Goal: Task Accomplishment & Management: Manage account settings

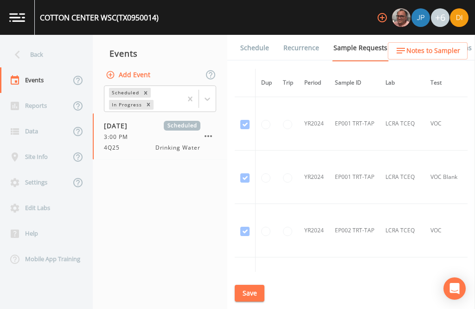
click at [33, 50] on div "Back" at bounding box center [42, 55] width 84 height 26
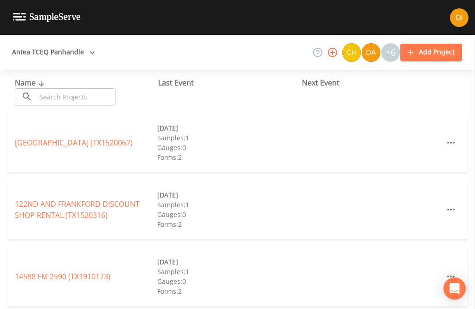
click at [66, 103] on input "text" at bounding box center [75, 96] width 79 height 17
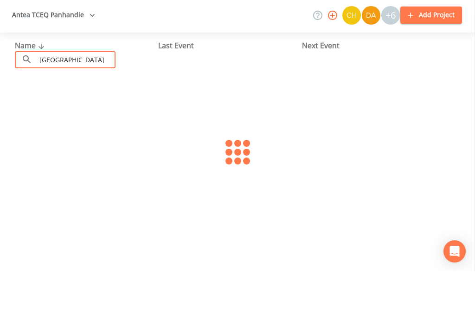
scroll to position [46, 0]
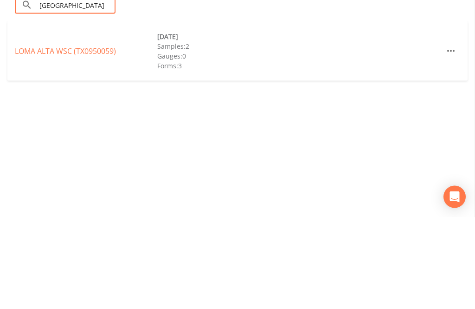
type input "[GEOGRAPHIC_DATA]"
click at [178, 71] on div "Name ​ Loma alta ​ Last Event Next Event [GEOGRAPHIC_DATA] ([GEOGRAPHIC_DATA]) …" at bounding box center [237, 189] width 475 height 239
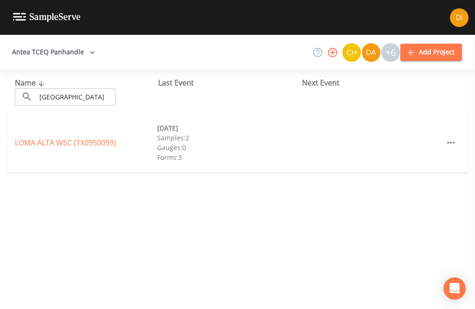
click at [83, 137] on link "[GEOGRAPHIC_DATA] (TX0950059)" at bounding box center [65, 142] width 101 height 10
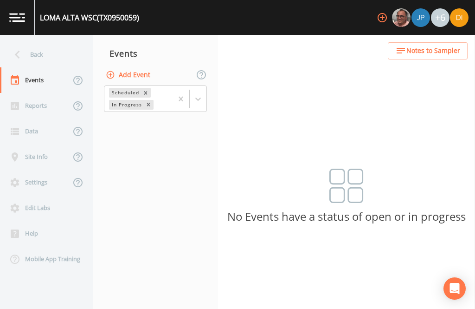
click at [141, 66] on button "Add Event" at bounding box center [129, 74] width 50 height 17
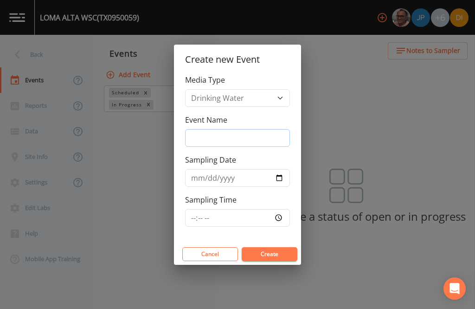
click at [252, 139] on input "Event Name" at bounding box center [237, 138] width 105 height 18
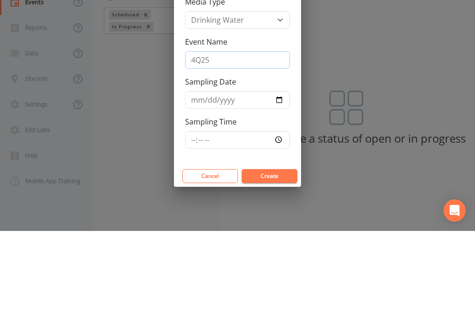
type input "4Q25"
click at [237, 169] on input "Sampling Date" at bounding box center [237, 178] width 105 height 18
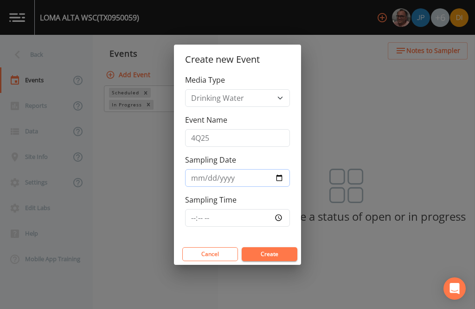
click at [243, 178] on input "[DATE]" at bounding box center [237, 178] width 105 height 18
type input "[DATE]"
click at [258, 211] on input "Sampling Time" at bounding box center [237, 218] width 105 height 18
type input "07:30"
click at [283, 255] on button "Create" at bounding box center [270, 254] width 56 height 14
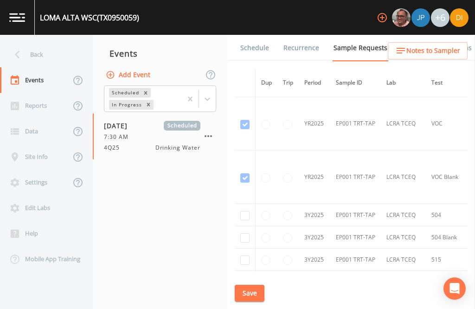
scroll to position [373, 0]
click at [242, 212] on input "checkbox" at bounding box center [244, 216] width 9 height 9
checkbox input "true"
click at [244, 234] on input "checkbox" at bounding box center [244, 238] width 9 height 9
checkbox input "true"
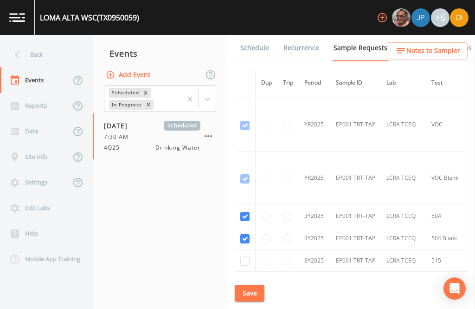
click at [245, 256] on input "checkbox" at bounding box center [244, 260] width 9 height 9
checkbox input "true"
click at [243, 279] on input "checkbox" at bounding box center [244, 283] width 9 height 9
checkbox input "true"
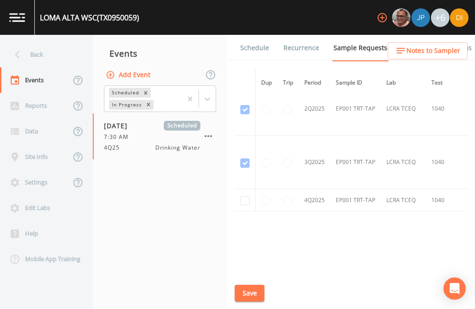
scroll to position [701, -1]
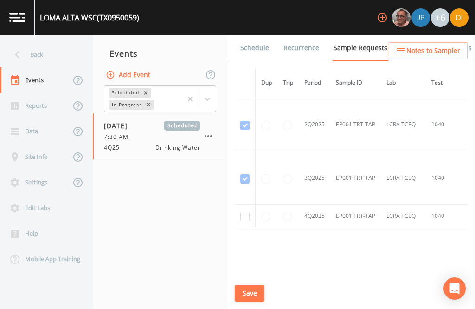
click at [246, 212] on input "checkbox" at bounding box center [244, 216] width 9 height 9
checkbox input "true"
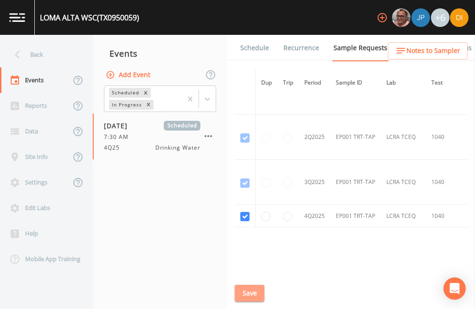
click at [244, 290] on button "Save" at bounding box center [250, 293] width 30 height 17
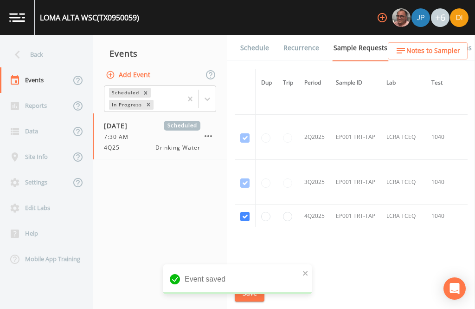
click at [255, 35] on link "Schedule" at bounding box center [255, 48] width 32 height 26
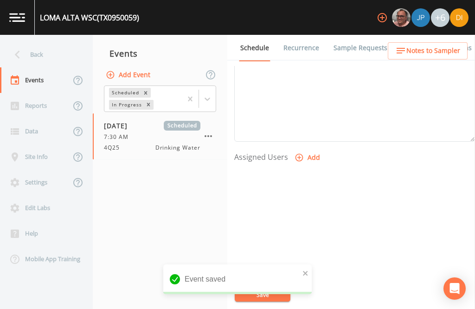
scroll to position [316, 0]
click at [306, 150] on button "Add" at bounding box center [308, 158] width 31 height 17
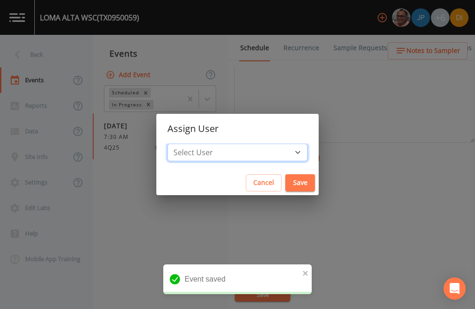
click at [272, 156] on select "Select User [PERSON_NAME] [PERSON_NAME] [PERSON_NAME] [PERSON_NAME] [PERSON_NAM…" at bounding box center [238, 152] width 140 height 18
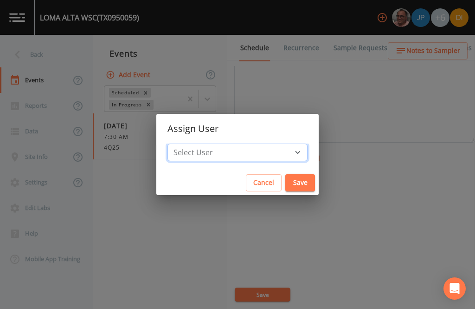
select select "344ec927-06d4-4db1-b173-80838cd52a46"
click at [285, 182] on button "Save" at bounding box center [300, 182] width 30 height 17
select select
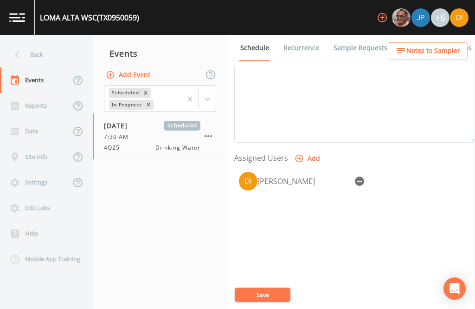
click at [264, 294] on button "Save" at bounding box center [263, 294] width 56 height 14
click at [41, 42] on div "Back" at bounding box center [42, 55] width 84 height 26
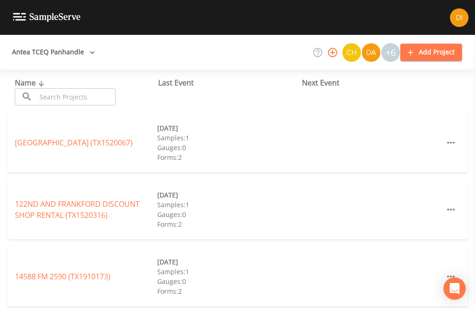
click at [83, 88] on input "text" at bounding box center [75, 96] width 79 height 17
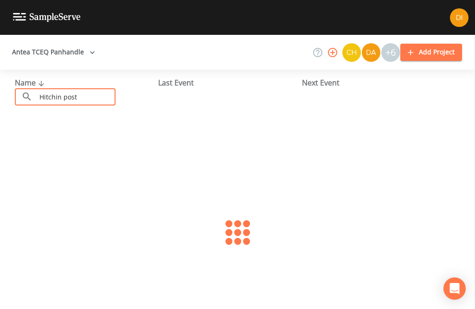
type input "Hitchin post"
click at [105, 137] on link "HITCHIN POST RV (TX0950078)" at bounding box center [67, 142] width 105 height 10
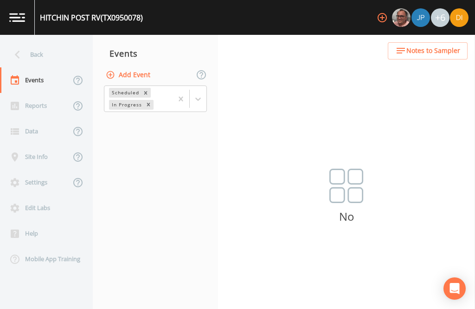
click at [144, 66] on button "Add Event" at bounding box center [129, 74] width 50 height 17
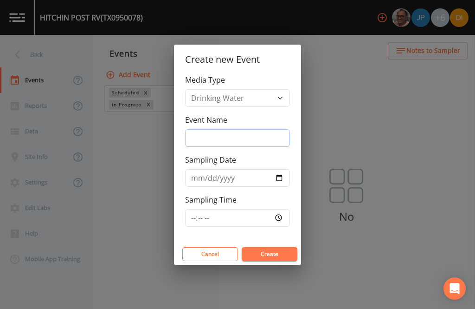
click at [256, 133] on input "Event Name" at bounding box center [237, 138] width 105 height 18
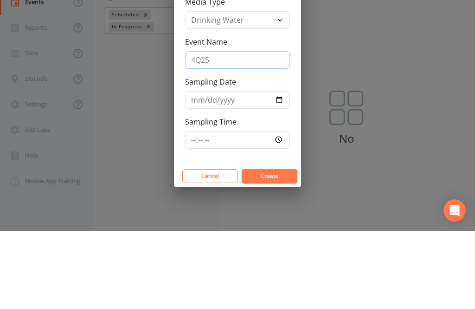
type input "4Q25"
click at [235, 169] on input "Sampling Date" at bounding box center [237, 178] width 105 height 18
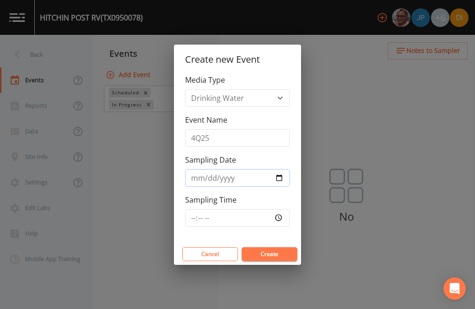
type input "[DATE]"
click at [253, 211] on input "Sampling Time" at bounding box center [237, 218] width 105 height 18
type input "07:45"
click at [279, 253] on button "Create" at bounding box center [270, 254] width 56 height 14
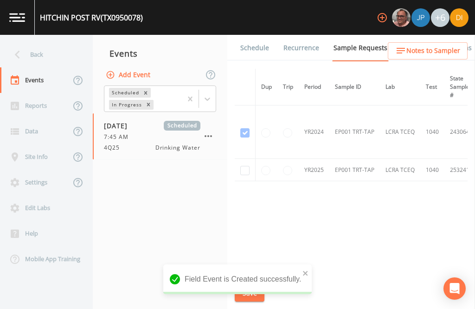
click at [246, 166] on input "checkbox" at bounding box center [244, 170] width 9 height 9
checkbox input "true"
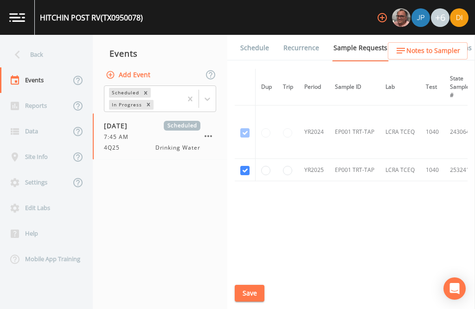
click at [254, 292] on button "Save" at bounding box center [250, 293] width 30 height 17
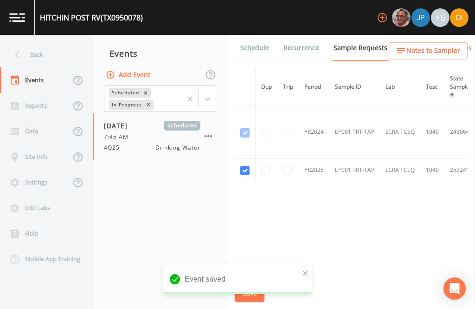
click at [253, 35] on link "Schedule" at bounding box center [255, 48] width 32 height 26
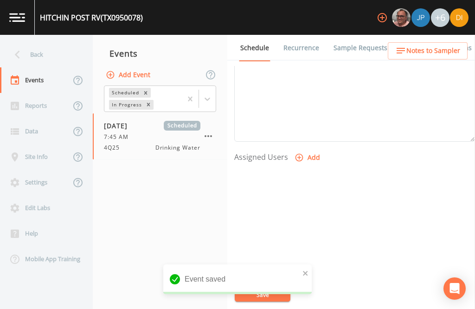
scroll to position [316, 0]
click at [304, 150] on button "Add" at bounding box center [308, 158] width 31 height 17
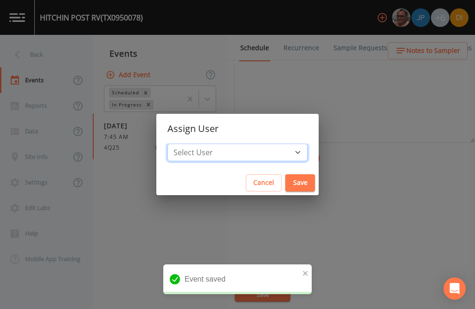
click at [258, 149] on select "Select User [PERSON_NAME] [PERSON_NAME] [PERSON_NAME] [PERSON_NAME] [PERSON_NAM…" at bounding box center [238, 152] width 140 height 18
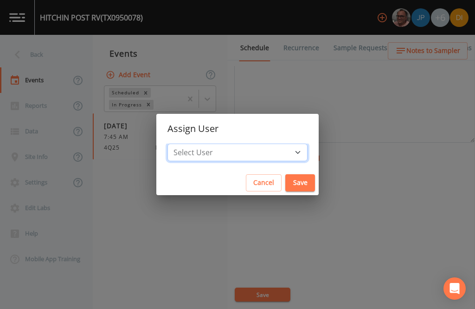
select select "344ec927-06d4-4db1-b173-80838cd52a46"
click at [285, 181] on button "Save" at bounding box center [300, 182] width 30 height 17
select select
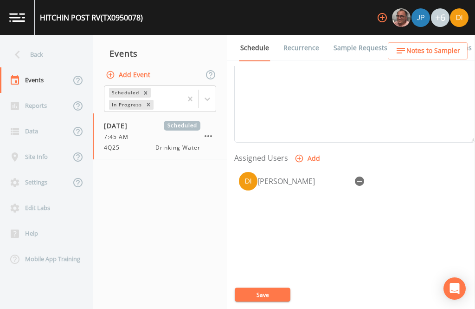
click at [271, 288] on button "Save" at bounding box center [263, 294] width 56 height 14
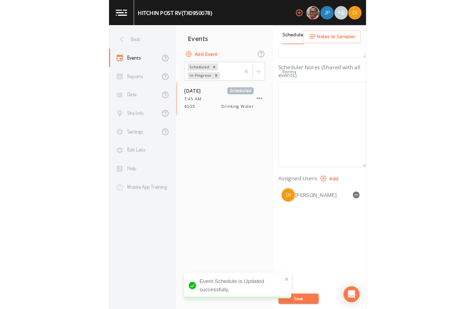
scroll to position [30, 0]
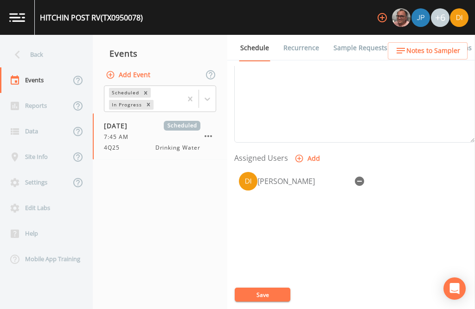
click at [274, 294] on button "Save" at bounding box center [263, 294] width 56 height 14
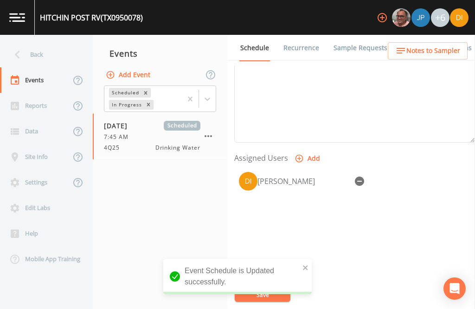
click at [26, 42] on div "Back" at bounding box center [42, 55] width 84 height 26
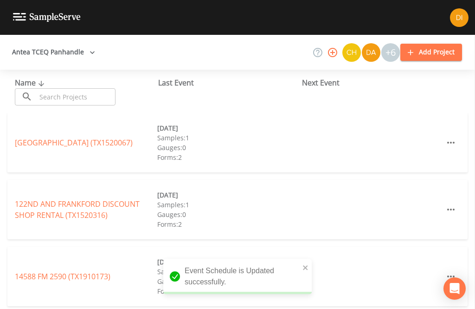
click at [43, 88] on input "text" at bounding box center [75, 96] width 79 height 17
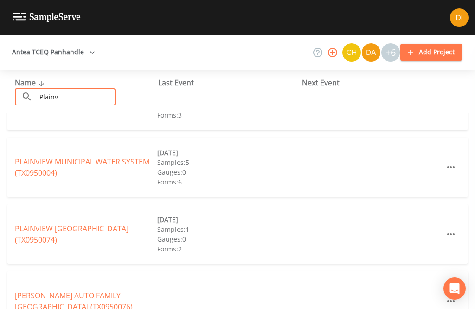
scroll to position [175, 0]
type input "Plainv"
click at [95, 107] on div "PLAINVIEW BIOENERGY (TX0950073) [DATE] Samples: 2 Gauges: 0 Forms: 3" at bounding box center [237, 104] width 475 height 67
click at [37, 157] on link "PLAINVIEW MUNICIPAL WATER SYSTEM (TX0950004)" at bounding box center [82, 167] width 135 height 21
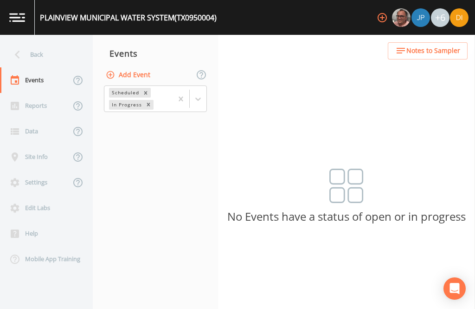
click at [137, 66] on button "Add Event" at bounding box center [129, 74] width 50 height 17
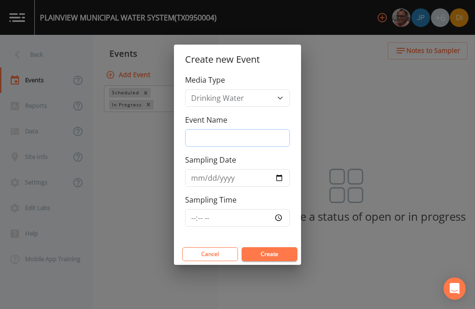
click at [253, 134] on input "Event Name" at bounding box center [237, 138] width 105 height 18
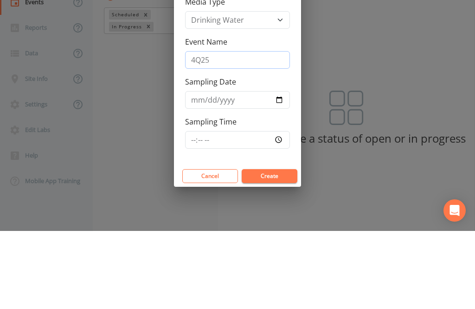
type input "4Q25"
click at [225, 169] on input "Sampling Date" at bounding box center [237, 178] width 105 height 18
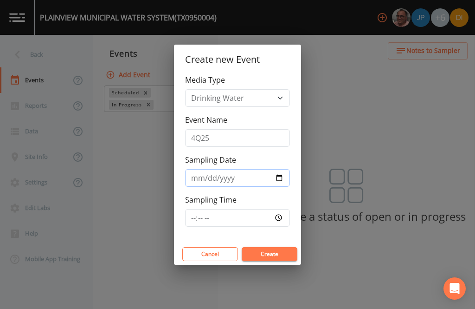
type input "[DATE]"
click at [253, 214] on input "Sampling Time" at bounding box center [237, 218] width 105 height 18
type input "08:15"
click at [276, 253] on button "Create" at bounding box center [270, 254] width 56 height 14
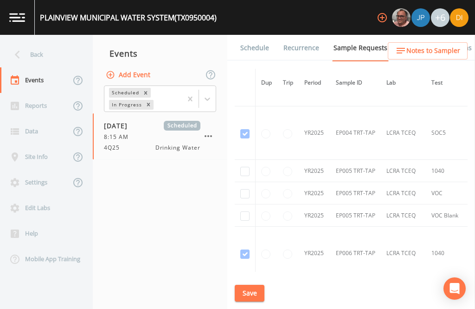
scroll to position [3995, 0]
click at [248, 166] on input "checkbox" at bounding box center [244, 170] width 9 height 9
checkbox input "true"
click at [244, 188] on input "checkbox" at bounding box center [244, 192] width 9 height 9
checkbox input "true"
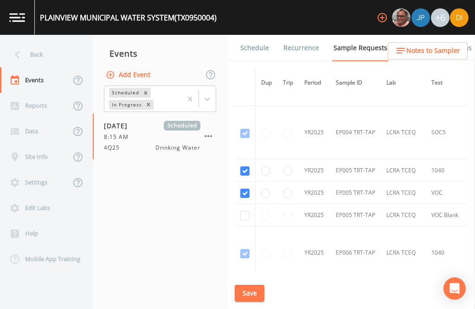
click at [243, 211] on input "checkbox" at bounding box center [244, 215] width 9 height 9
checkbox input "true"
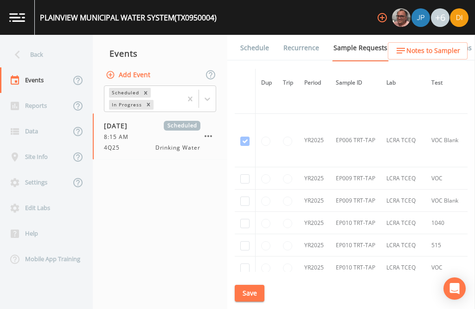
scroll to position [4268, 0]
click at [247, 174] on input "checkbox" at bounding box center [244, 178] width 9 height 9
checkbox input "true"
click at [245, 196] on input "checkbox" at bounding box center [244, 200] width 9 height 9
checkbox input "true"
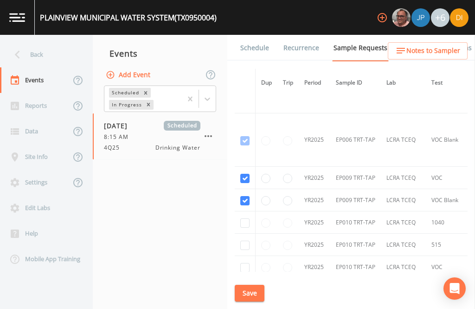
click at [244, 218] on input "checkbox" at bounding box center [244, 222] width 9 height 9
checkbox input "true"
click at [244, 240] on input "checkbox" at bounding box center [244, 244] width 9 height 9
checkbox input "true"
click at [243, 263] on input "checkbox" at bounding box center [244, 267] width 9 height 9
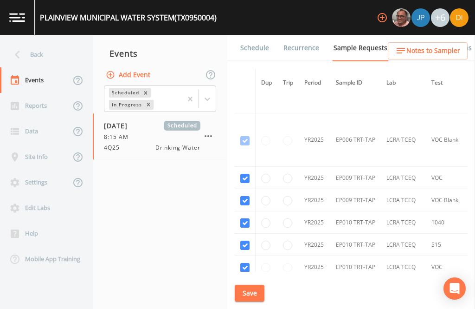
checkbox input "true"
click at [247, 285] on input "checkbox" at bounding box center [244, 289] width 9 height 9
checkbox input "true"
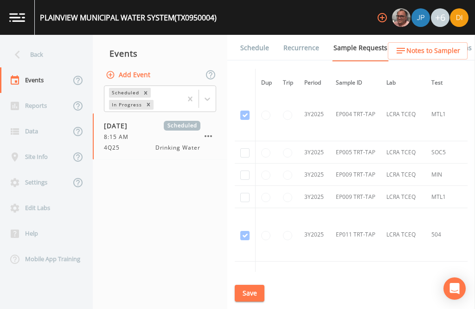
scroll to position [4694, 0]
click at [247, 148] on input "checkbox" at bounding box center [244, 152] width 9 height 9
checkbox input "true"
click at [249, 170] on input "checkbox" at bounding box center [244, 174] width 9 height 9
checkbox input "true"
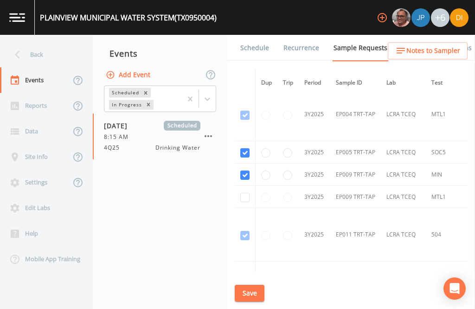
click at [243, 193] on input "checkbox" at bounding box center [244, 197] width 9 height 9
checkbox input "true"
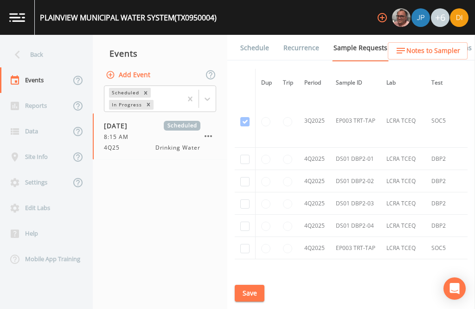
scroll to position [5768, 0]
click at [246, 244] on input "checkbox" at bounding box center [244, 248] width 9 height 9
checkbox input "true"
click at [245, 222] on input "checkbox" at bounding box center [244, 226] width 9 height 9
checkbox input "true"
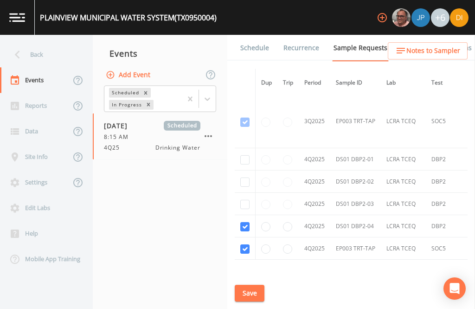
click at [246, 200] on input "checkbox" at bounding box center [244, 204] width 9 height 9
checkbox input "true"
click at [243, 177] on input "checkbox" at bounding box center [244, 181] width 9 height 9
checkbox input "true"
click at [245, 155] on input "checkbox" at bounding box center [244, 159] width 9 height 9
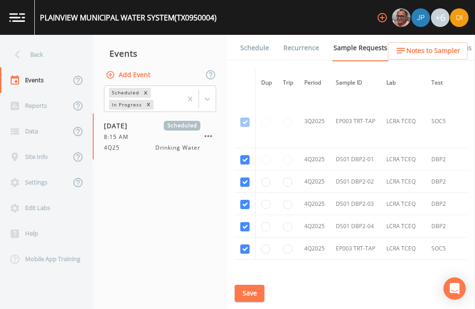
checkbox input "true"
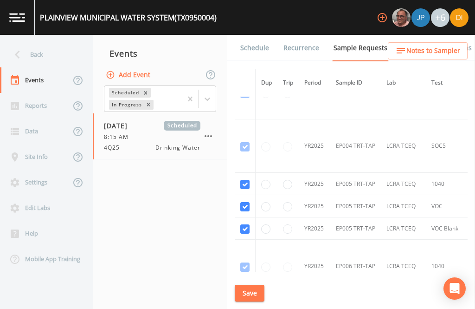
scroll to position [3981, 0]
click at [252, 286] on button "Save" at bounding box center [250, 293] width 30 height 17
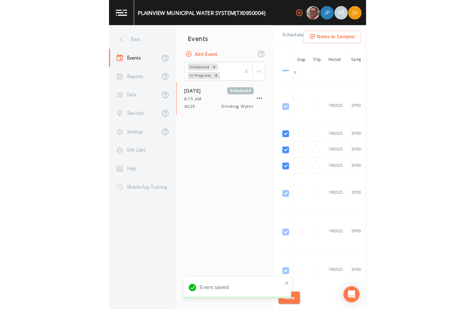
scroll to position [30, 0]
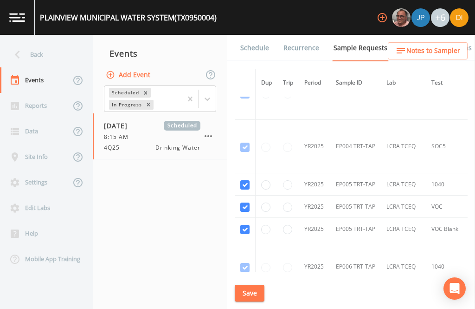
click at [261, 35] on link "Schedule" at bounding box center [255, 48] width 32 height 26
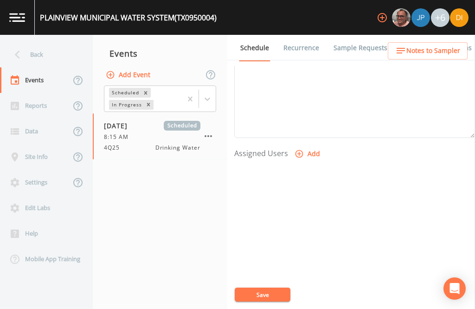
scroll to position [318, 0]
click at [302, 148] on button "Add" at bounding box center [308, 156] width 31 height 17
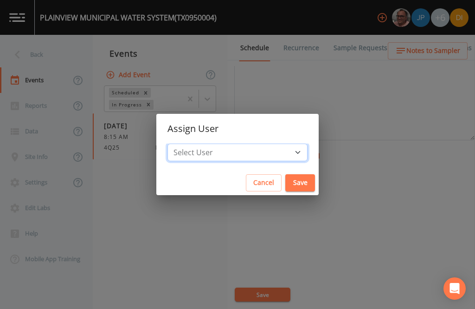
click at [268, 149] on select "Select User [PERSON_NAME] [PERSON_NAME] [PERSON_NAME] [PERSON_NAME] [PERSON_NAM…" at bounding box center [238, 152] width 140 height 18
select select "344ec927-06d4-4db1-b173-80838cd52a46"
click at [285, 181] on button "Save" at bounding box center [300, 182] width 30 height 17
select select
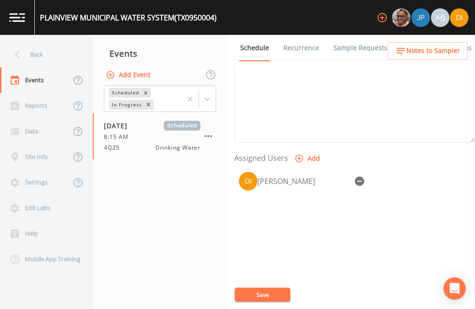
click at [265, 293] on button "Save" at bounding box center [263, 294] width 56 height 14
click at [255, 296] on button "Save" at bounding box center [263, 294] width 56 height 14
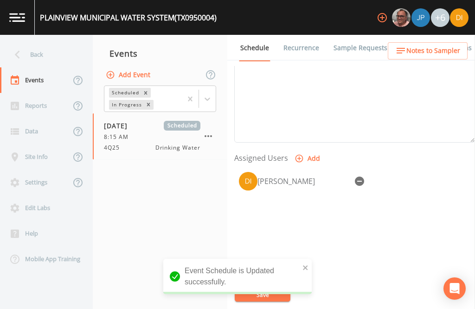
click at [32, 42] on div "Back" at bounding box center [42, 55] width 84 height 26
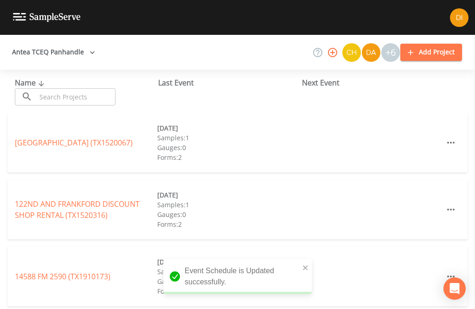
click at [56, 88] on input "text" at bounding box center [75, 96] width 79 height 17
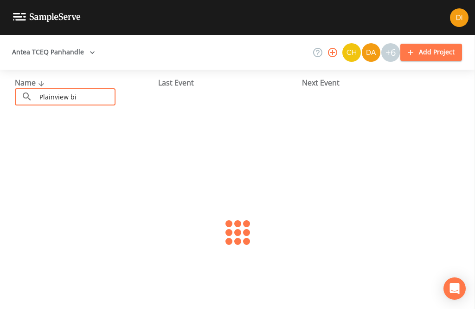
type input "Plainview bio"
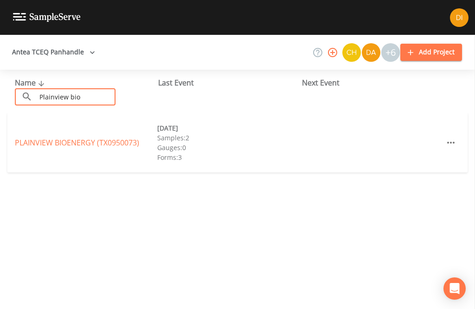
click at [33, 137] on link "PLAINVIEW BIOENERGY (TX0950073)" at bounding box center [77, 142] width 124 height 10
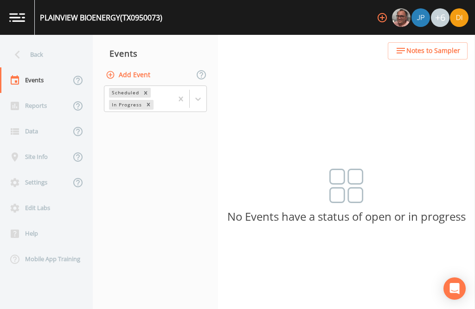
click at [125, 66] on button "Add Event" at bounding box center [129, 74] width 50 height 17
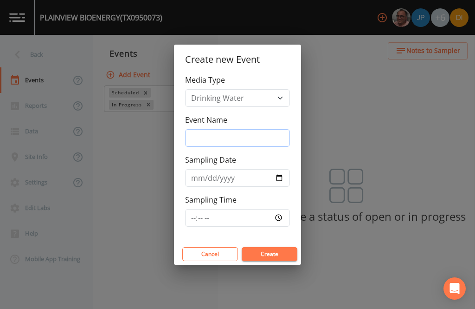
click at [243, 139] on input "Event Name" at bounding box center [237, 138] width 105 height 18
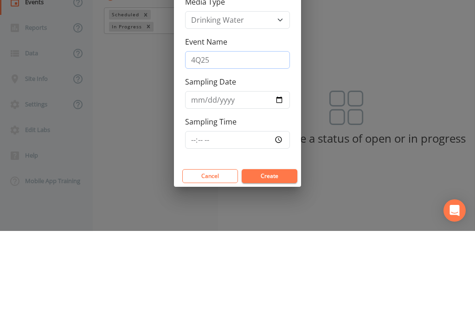
type input "4Q25"
click at [216, 169] on input "Sampling Date" at bounding box center [237, 178] width 105 height 18
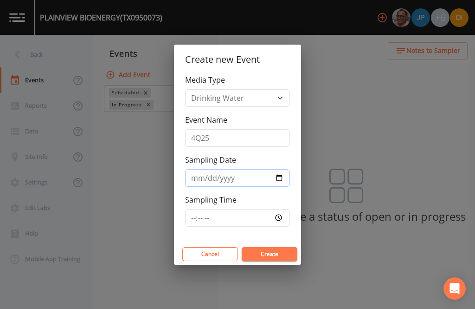
type input "[DATE]"
click at [263, 219] on input "Sampling Time" at bounding box center [237, 218] width 105 height 18
type input "10:00"
click at [272, 253] on button "Create" at bounding box center [270, 254] width 56 height 14
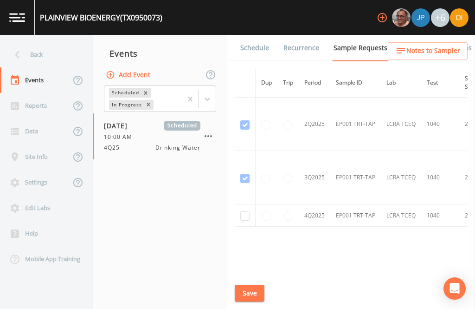
scroll to position [907, 0]
click at [244, 212] on input "checkbox" at bounding box center [244, 216] width 9 height 9
checkbox input "true"
click at [254, 288] on button "Save" at bounding box center [250, 293] width 30 height 17
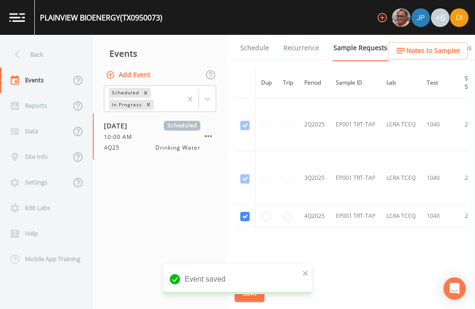
click at [259, 35] on link "Schedule" at bounding box center [255, 48] width 32 height 26
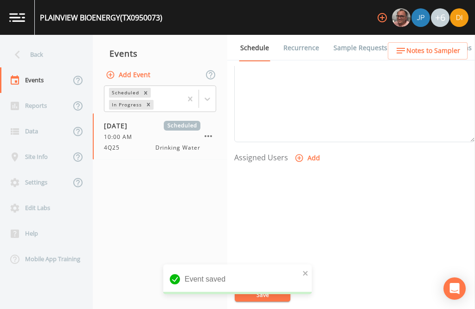
click at [304, 149] on button "Add" at bounding box center [308, 157] width 31 height 17
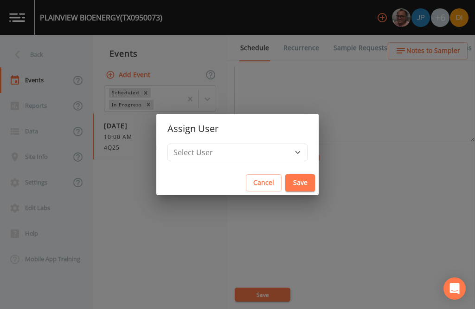
scroll to position [316, 0]
click at [266, 151] on select "Select User [PERSON_NAME] [PERSON_NAME] [PERSON_NAME] [PERSON_NAME] [PERSON_NAM…" at bounding box center [238, 152] width 140 height 18
select select "344ec927-06d4-4db1-b173-80838cd52a46"
click at [285, 182] on button "Save" at bounding box center [300, 182] width 30 height 17
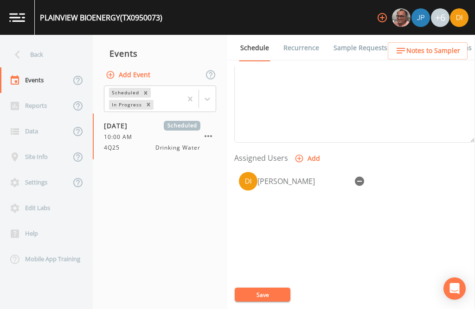
select select
click at [266, 292] on button "Save" at bounding box center [263, 294] width 56 height 14
click at [278, 290] on button "Save" at bounding box center [263, 294] width 56 height 14
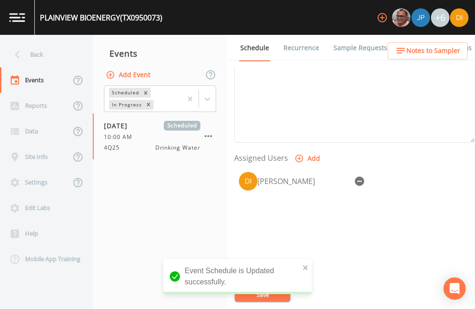
click at [37, 42] on div "Back" at bounding box center [42, 55] width 84 height 26
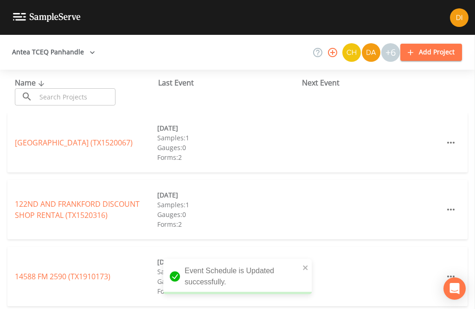
click at [85, 88] on input "text" at bounding box center [75, 96] width 79 height 17
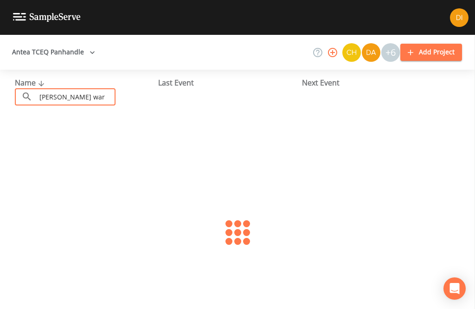
type input "[PERSON_NAME]"
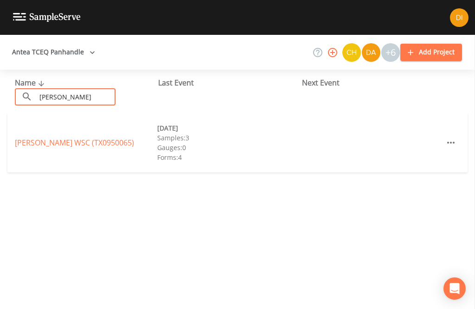
click at [106, 137] on link "[PERSON_NAME] WSC (TX0950065)" at bounding box center [74, 142] width 119 height 10
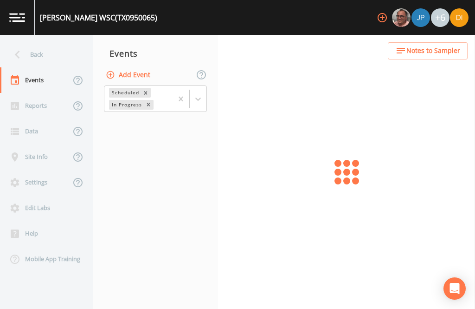
click at [145, 66] on button "Add Event" at bounding box center [129, 74] width 50 height 17
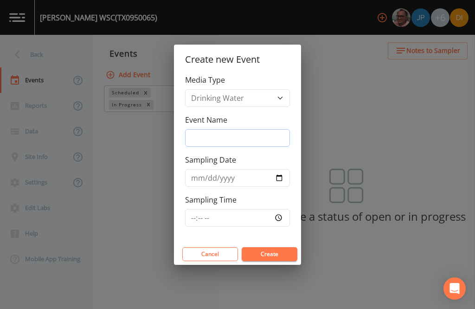
click at [248, 136] on input "Event Name" at bounding box center [237, 138] width 105 height 18
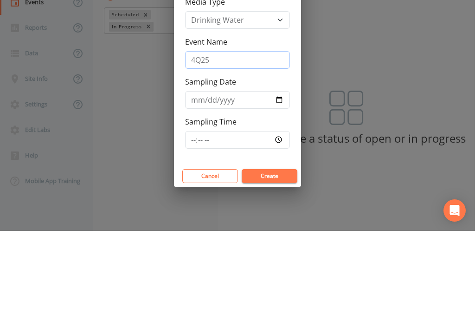
type input "4Q25"
click at [240, 169] on input "Sampling Date" at bounding box center [237, 178] width 105 height 18
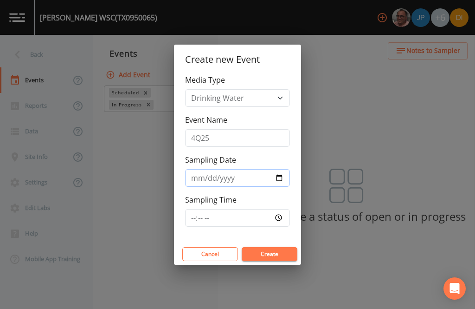
type input "[DATE]"
click at [249, 218] on input "Sampling Time" at bounding box center [237, 218] width 105 height 18
type input "10:30"
click at [282, 251] on button "Create" at bounding box center [270, 254] width 56 height 14
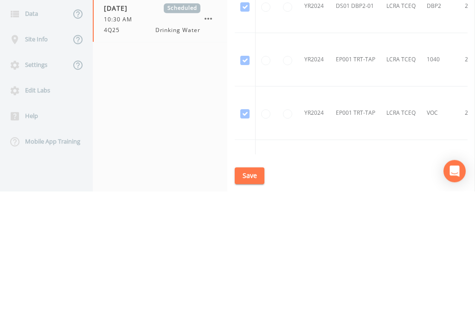
scroll to position [30, 0]
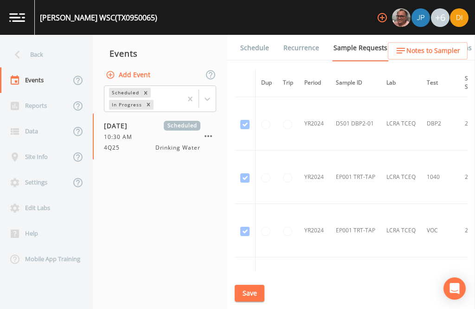
click at [299, 204] on td at bounding box center [288, 230] width 21 height 53
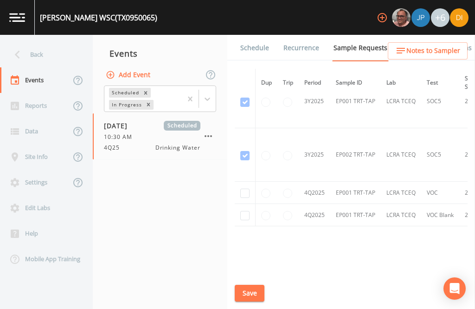
scroll to position [1409, 0]
click at [246, 189] on input "checkbox" at bounding box center [244, 193] width 9 height 9
checkbox input "true"
click at [242, 212] on input "checkbox" at bounding box center [244, 216] width 9 height 9
checkbox input "true"
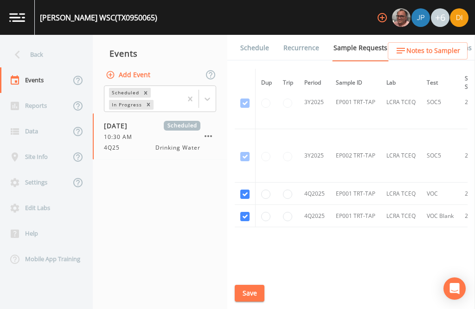
click at [251, 294] on button "Save" at bounding box center [250, 293] width 30 height 17
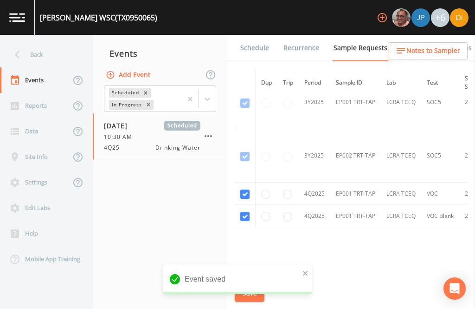
click at [260, 35] on link "Schedule" at bounding box center [255, 48] width 32 height 26
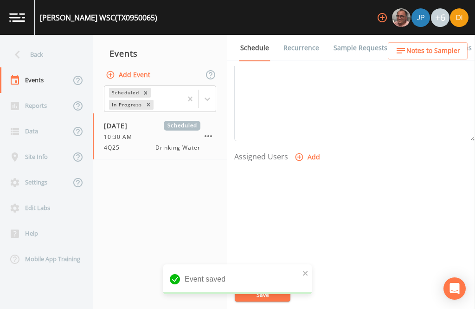
scroll to position [316, 0]
click at [311, 150] on button "Add" at bounding box center [308, 158] width 31 height 17
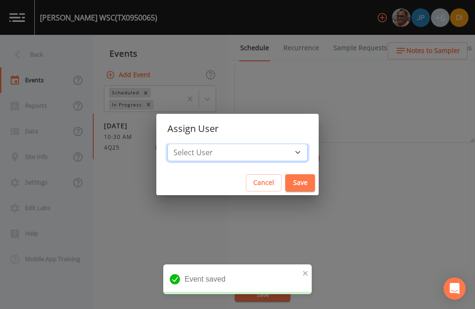
click at [269, 152] on select "Select User [PERSON_NAME] [PERSON_NAME] [PERSON_NAME] [PERSON_NAME] [PERSON_NAM…" at bounding box center [238, 152] width 140 height 18
select select "344ec927-06d4-4db1-b173-80838cd52a46"
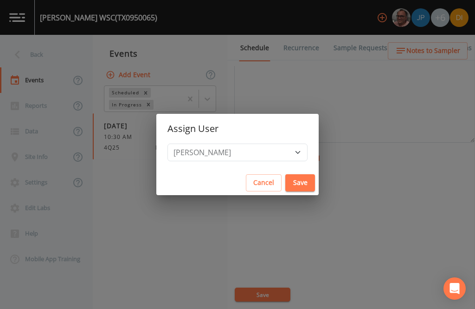
click at [285, 184] on button "Save" at bounding box center [300, 182] width 30 height 17
select select
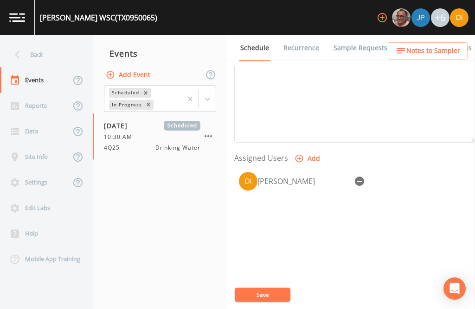
click at [274, 293] on button "Save" at bounding box center [263, 294] width 56 height 14
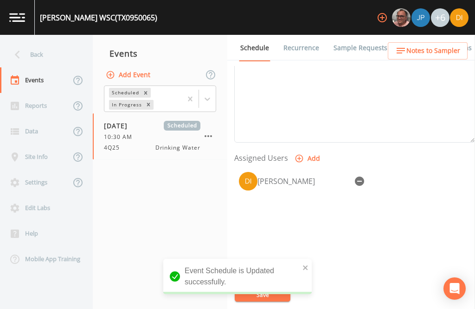
click at [40, 42] on div "Back" at bounding box center [42, 55] width 84 height 26
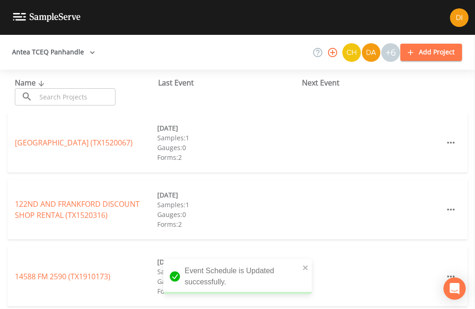
click at [98, 88] on input "text" at bounding box center [75, 96] width 79 height 17
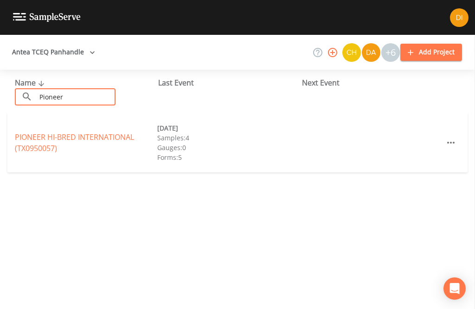
type input "Pioneer"
click at [110, 113] on div "PIONEER HI-BRED INTERNATIONAL (TX0950057) [DATE] Samples: 4 Gauges: 0 Forms: 5" at bounding box center [237, 142] width 461 height 59
click at [115, 132] on link "PIONEER HI-BRED INTERNATIONAL (TX0950057)" at bounding box center [74, 142] width 119 height 21
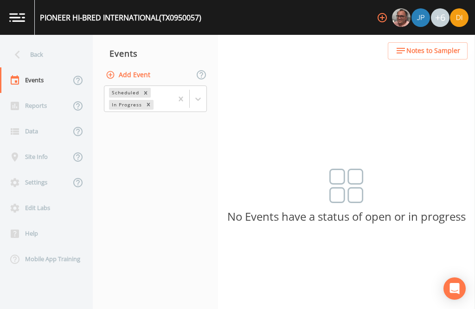
click at [149, 66] on button "Add Event" at bounding box center [129, 74] width 50 height 17
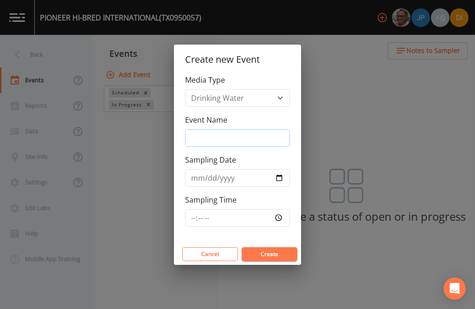
click at [243, 139] on input "Event Name" at bounding box center [237, 138] width 105 height 18
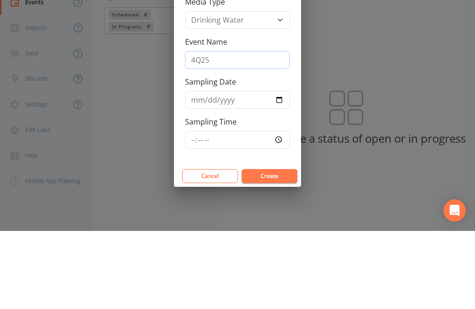
type input "4Q25"
click at [231, 169] on input "Sampling Date" at bounding box center [237, 178] width 105 height 18
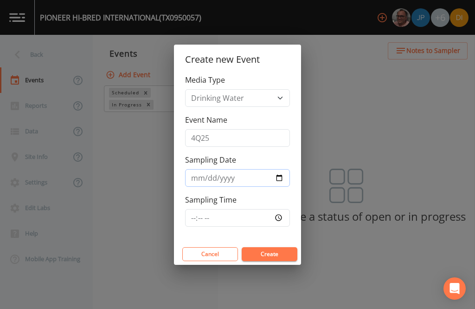
type input "[DATE]"
click at [280, 215] on input "Sampling Time" at bounding box center [237, 218] width 105 height 18
type input "11:00"
click at [280, 254] on button "Create" at bounding box center [270, 254] width 56 height 14
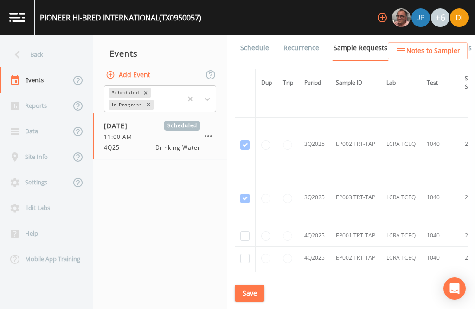
scroll to position [3130, 0]
click at [241, 274] on input "checkbox" at bounding box center [244, 278] width 9 height 9
checkbox input "true"
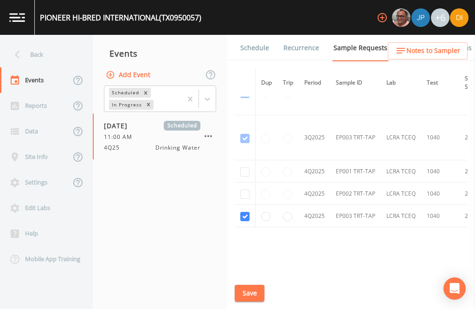
click at [243, 189] on input "checkbox" at bounding box center [244, 193] width 9 height 9
checkbox input "true"
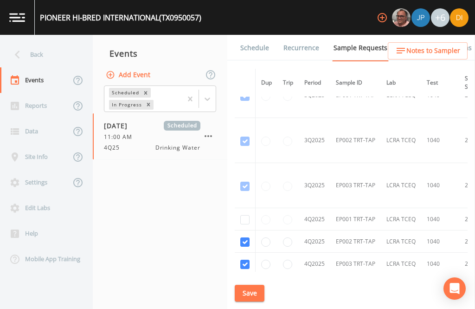
click at [244, 215] on input "checkbox" at bounding box center [244, 219] width 9 height 9
checkbox input "true"
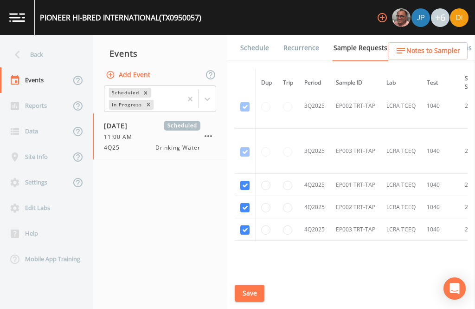
scroll to position [2873, 0]
click at [404, 142] on td "LCRA TCEQ" at bounding box center [401, 150] width 40 height 45
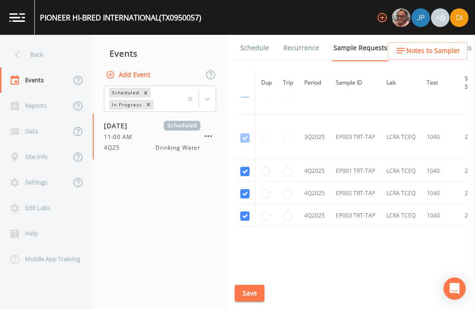
scroll to position [2885, 0]
click at [250, 295] on button "Save" at bounding box center [250, 293] width 30 height 17
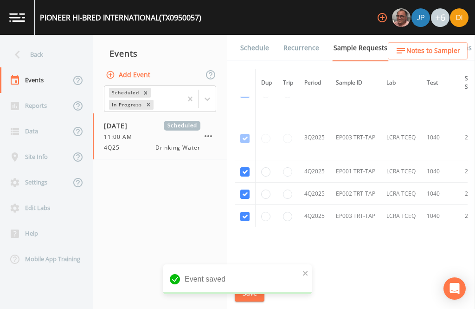
click at [259, 35] on link "Schedule" at bounding box center [255, 48] width 32 height 26
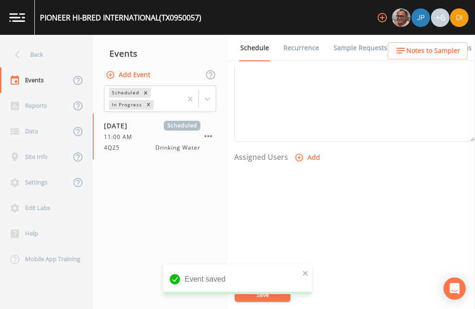
scroll to position [316, 0]
click at [305, 150] on button "Add" at bounding box center [308, 158] width 31 height 17
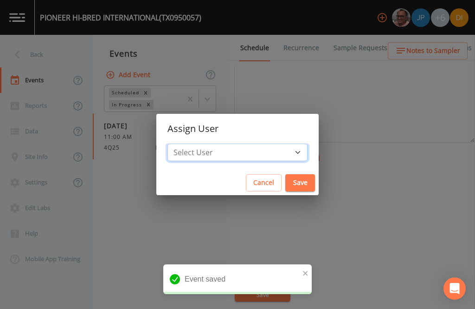
click at [264, 149] on select "Select User [PERSON_NAME] [PERSON_NAME] [PERSON_NAME] [PERSON_NAME] [PERSON_NAM…" at bounding box center [238, 152] width 140 height 18
select select "344ec927-06d4-4db1-b173-80838cd52a46"
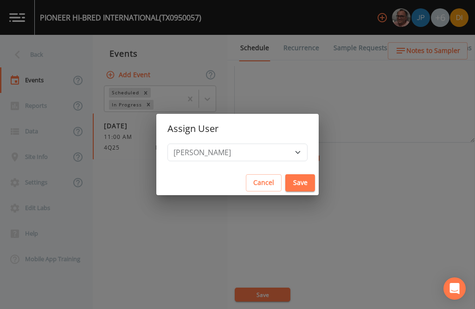
click at [285, 179] on button "Save" at bounding box center [300, 182] width 30 height 17
select select
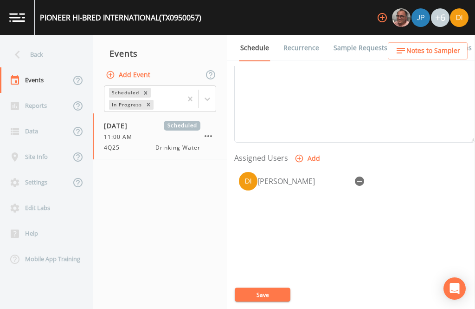
click at [272, 294] on button "Save" at bounding box center [263, 294] width 56 height 14
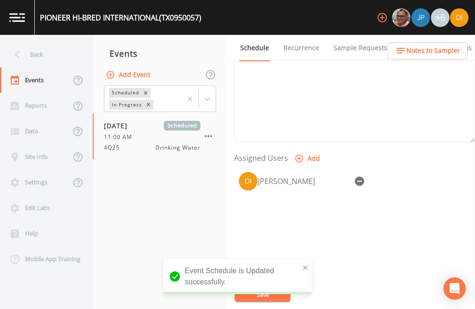
click at [41, 42] on div "Back" at bounding box center [42, 55] width 84 height 26
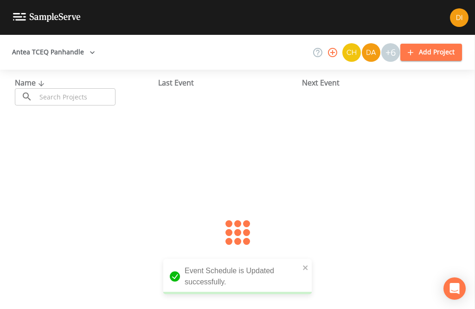
click at [74, 88] on input "text" at bounding box center [75, 96] width 79 height 17
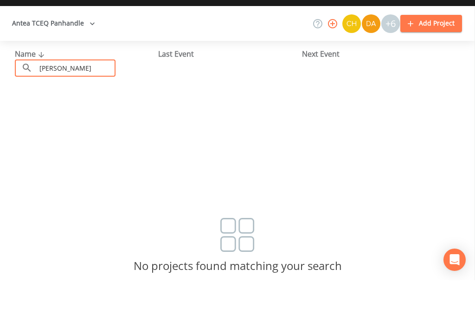
type input "[PERSON_NAME]"
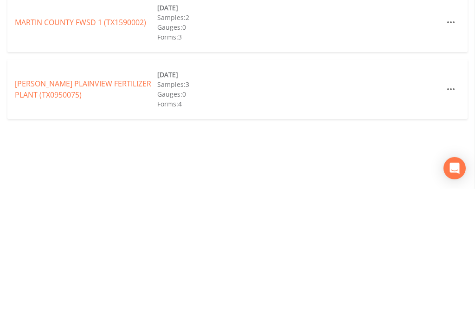
click at [110, 199] on link "[PERSON_NAME] PLAINVIEW FERTILIZER PLANT (TX0950075)" at bounding box center [83, 209] width 136 height 21
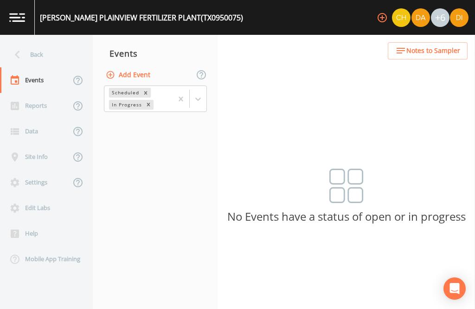
click at [142, 66] on button "Add Event" at bounding box center [129, 74] width 50 height 17
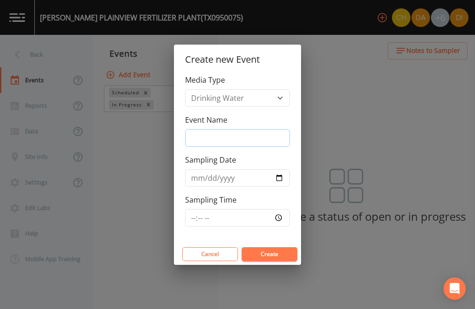
click at [250, 133] on input "Event Name" at bounding box center [237, 138] width 105 height 18
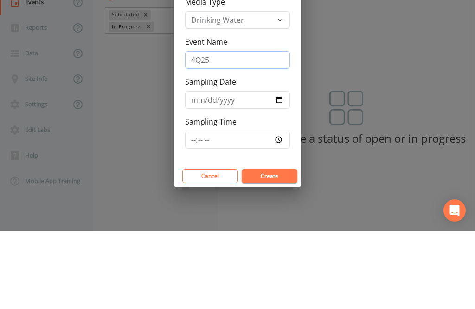
type input "4Q25"
click at [235, 169] on input "Sampling Date" at bounding box center [237, 178] width 105 height 18
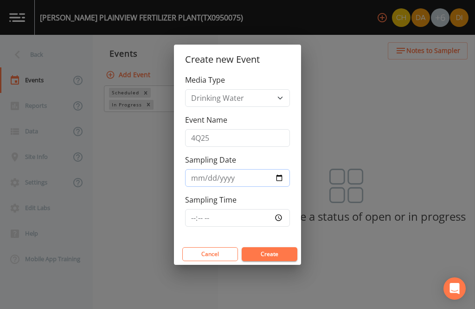
type input "[DATE]"
click at [263, 216] on input "Sampling Time" at bounding box center [237, 218] width 105 height 18
type input "11:45"
click at [281, 254] on button "Create" at bounding box center [270, 254] width 56 height 14
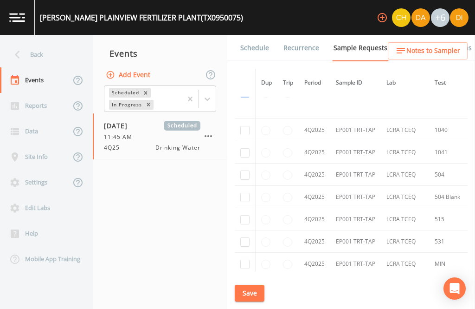
scroll to position [1624, 0]
click at [246, 148] on input "checkbox" at bounding box center [244, 152] width 9 height 9
checkbox input "true"
click at [243, 170] on input "checkbox" at bounding box center [244, 174] width 9 height 9
checkbox input "true"
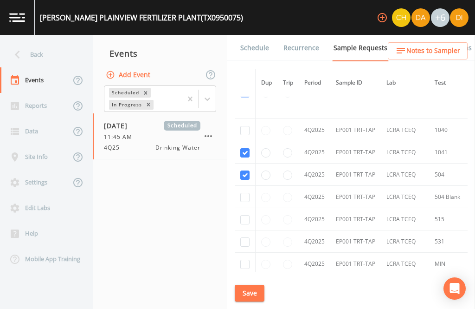
click at [243, 193] on input "checkbox" at bounding box center [244, 197] width 9 height 9
checkbox input "true"
click at [245, 215] on input "checkbox" at bounding box center [244, 219] width 9 height 9
checkbox input "true"
click at [246, 237] on input "checkbox" at bounding box center [244, 241] width 9 height 9
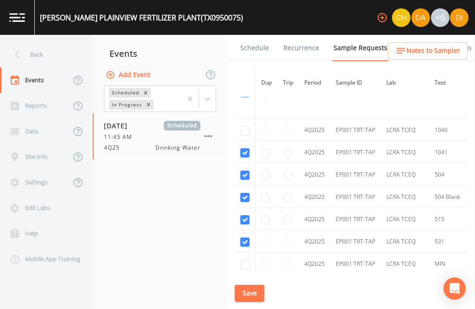
checkbox input "true"
click at [244, 259] on input "checkbox" at bounding box center [244, 263] width 9 height 9
checkbox input "true"
click at [246, 282] on input "checkbox" at bounding box center [244, 286] width 9 height 9
checkbox input "true"
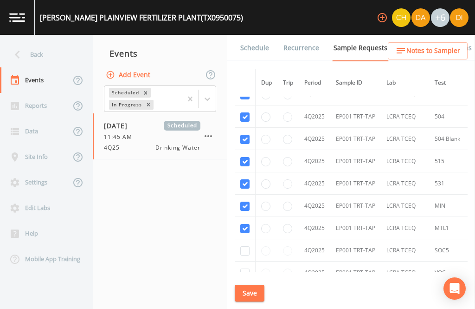
scroll to position [1683, 0]
click at [243, 245] on input "checkbox" at bounding box center [244, 249] width 9 height 9
checkbox input "true"
click at [245, 267] on input "checkbox" at bounding box center [244, 271] width 9 height 9
checkbox input "true"
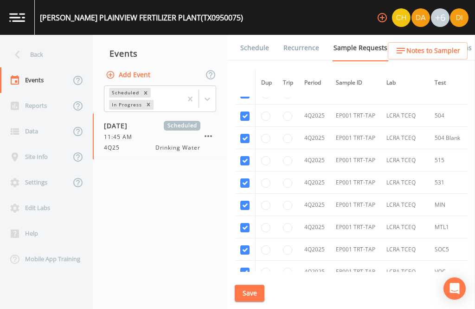
click at [245, 290] on input "checkbox" at bounding box center [244, 294] width 9 height 9
checkbox input "true"
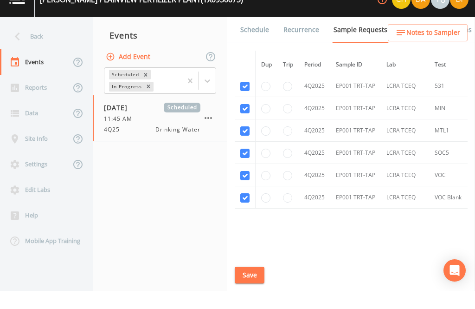
scroll to position [1761, 0]
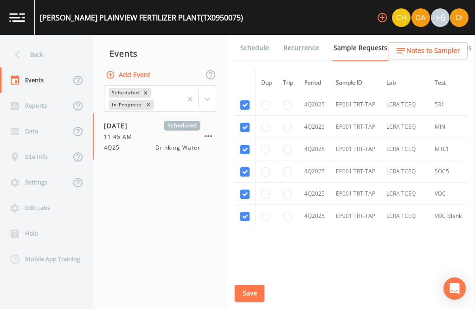
click at [251, 294] on button "Save" at bounding box center [250, 293] width 30 height 17
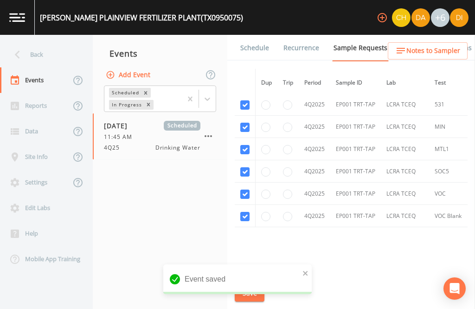
click at [261, 35] on link "Schedule" at bounding box center [255, 48] width 32 height 26
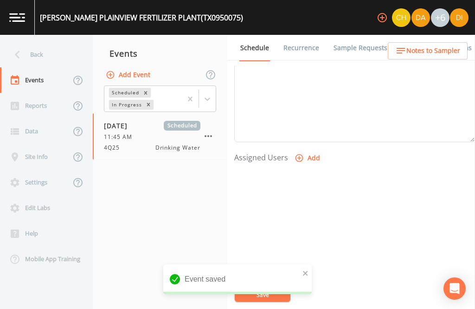
scroll to position [316, 0]
click at [308, 150] on button "Add" at bounding box center [308, 158] width 31 height 17
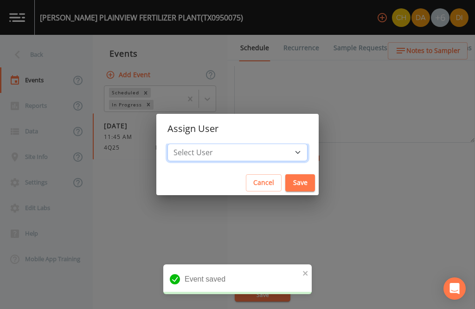
click at [269, 151] on select "Select User [PERSON_NAME] [PERSON_NAME] [PERSON_NAME] [PERSON_NAME] [PERSON_NAM…" at bounding box center [238, 152] width 140 height 18
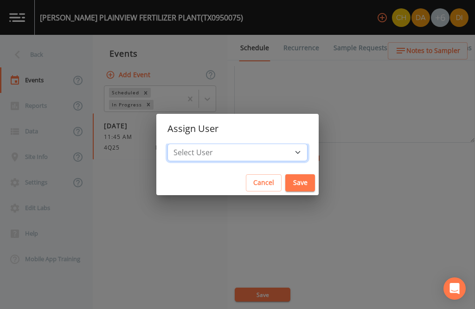
select select "344ec927-06d4-4db1-b173-80838cd52a46"
click at [285, 183] on button "Save" at bounding box center [300, 182] width 30 height 17
select select
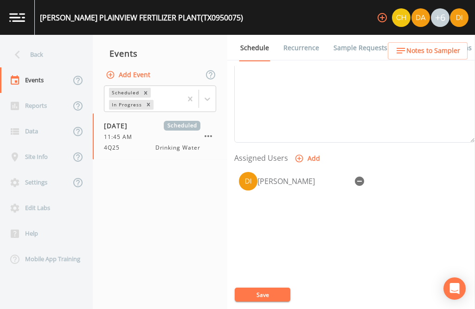
click at [274, 294] on button "Save" at bounding box center [263, 294] width 56 height 14
click at [34, 42] on div "Back" at bounding box center [42, 55] width 84 height 26
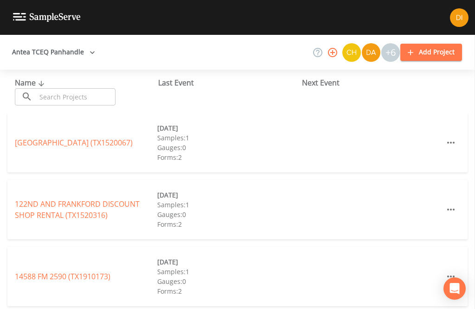
click at [82, 88] on input "text" at bounding box center [75, 96] width 79 height 17
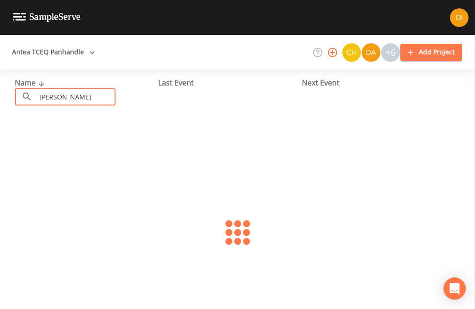
type input "[PERSON_NAME]"
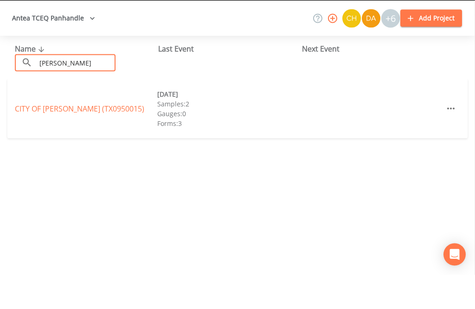
click at [119, 137] on link "CITY OF [PERSON_NAME] (TX0950015)" at bounding box center [80, 142] width 130 height 10
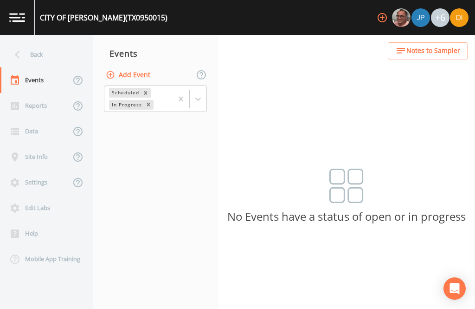
click at [145, 66] on button "Add Event" at bounding box center [129, 74] width 50 height 17
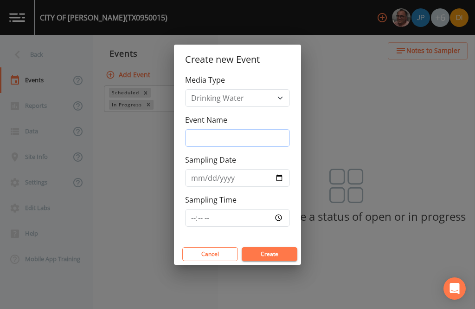
click at [260, 142] on input "Event Name" at bounding box center [237, 138] width 105 height 18
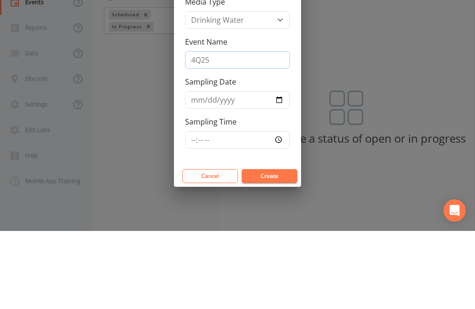
type input "4Q25"
click at [236, 169] on input "Sampling Date" at bounding box center [237, 178] width 105 height 18
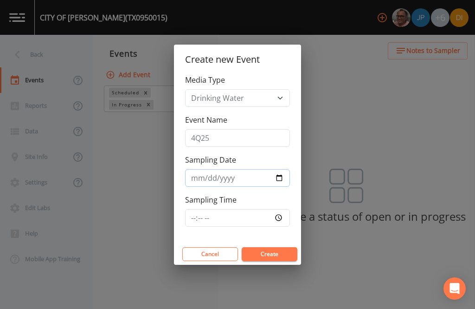
type input "[DATE]"
click at [260, 213] on input "Sampling Time" at bounding box center [237, 218] width 105 height 18
type input "12:30"
click at [272, 258] on button "Create" at bounding box center [270, 254] width 56 height 14
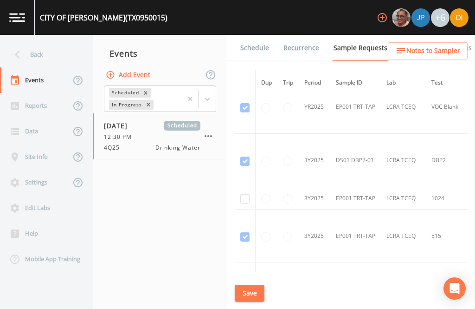
scroll to position [572, 0]
click at [244, 195] on input "checkbox" at bounding box center [244, 199] width 9 height 9
checkbox input "true"
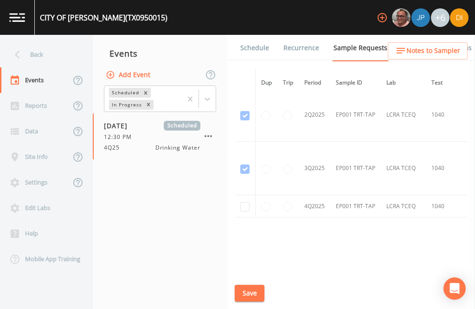
scroll to position [975, 0]
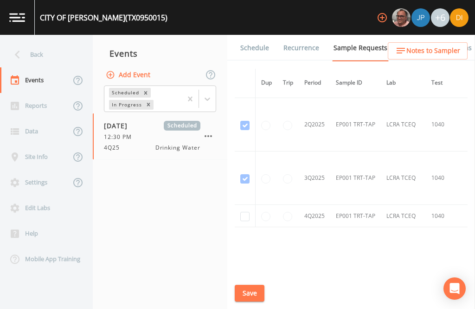
click at [248, 212] on input "checkbox" at bounding box center [244, 216] width 9 height 9
checkbox input "true"
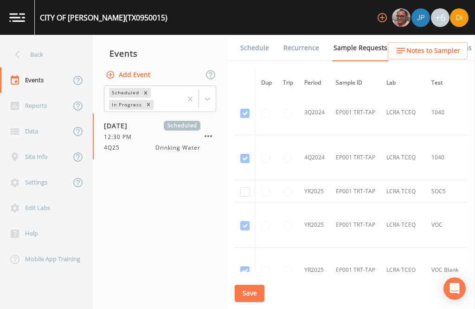
scroll to position [322, 0]
click at [245, 188] on input "checkbox" at bounding box center [244, 192] width 9 height 9
checkbox input "true"
click at [251, 292] on button "Save" at bounding box center [250, 293] width 30 height 17
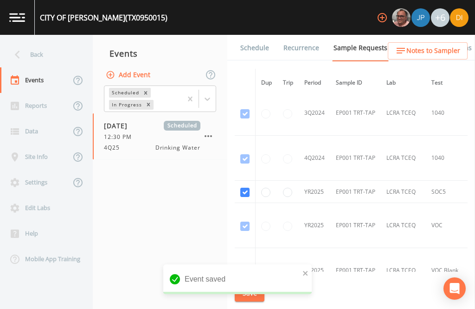
click at [257, 35] on link "Schedule" at bounding box center [255, 48] width 32 height 26
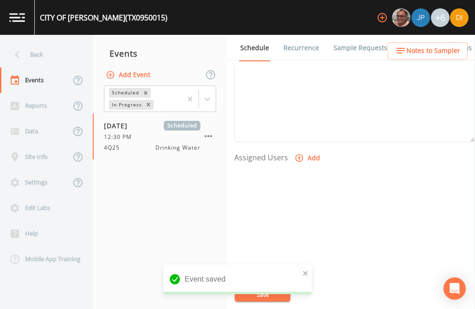
scroll to position [316, 0]
click at [311, 150] on button "Add" at bounding box center [308, 158] width 31 height 17
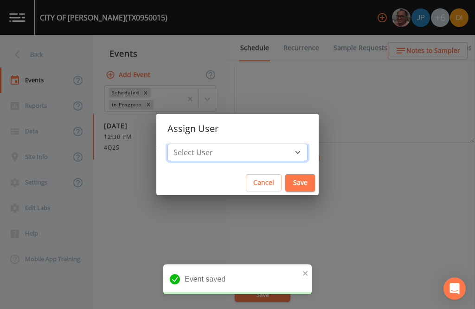
click at [266, 152] on select "Select User [PERSON_NAME] [PERSON_NAME] [PERSON_NAME] [PERSON_NAME] [PERSON_NAM…" at bounding box center [238, 152] width 140 height 18
select select "344ec927-06d4-4db1-b173-80838cd52a46"
click at [285, 181] on button "Save" at bounding box center [300, 182] width 30 height 17
select select
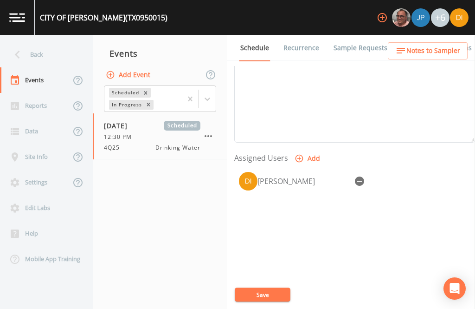
click at [272, 291] on button "Save" at bounding box center [263, 294] width 56 height 14
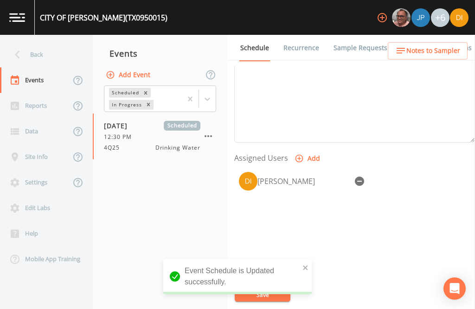
click at [39, 42] on div "Back" at bounding box center [42, 55] width 84 height 26
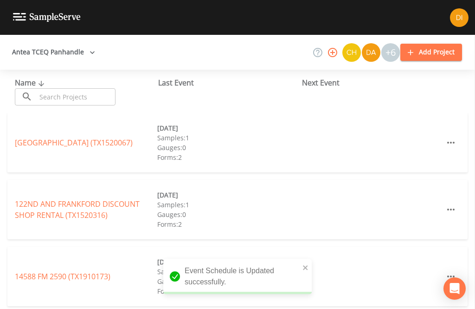
click at [89, 88] on input "text" at bounding box center [75, 96] width 79 height 17
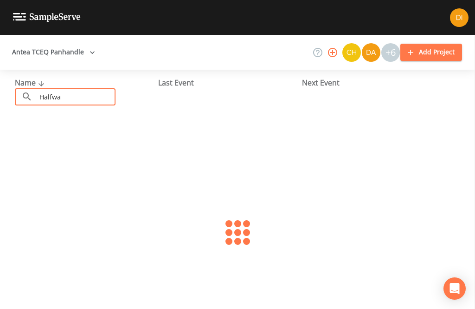
type input "Halfway"
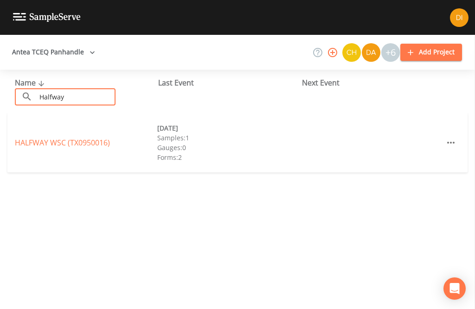
click at [70, 137] on link "HALFWAY WSC (TX0950016)" at bounding box center [62, 142] width 95 height 10
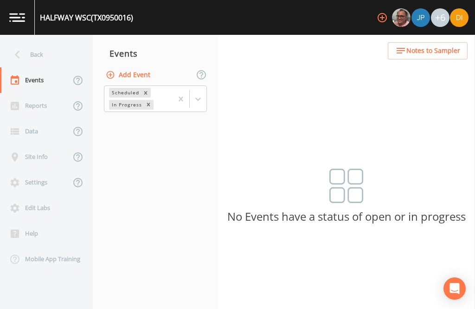
click at [143, 66] on button "Add Event" at bounding box center [129, 74] width 50 height 17
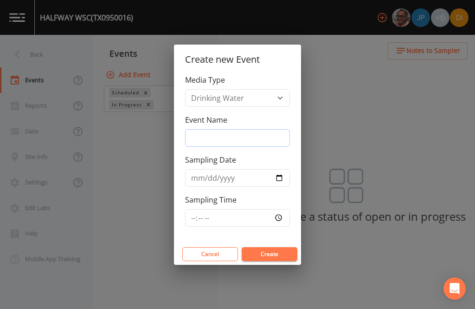
click at [240, 135] on input "Event Name" at bounding box center [237, 138] width 105 height 18
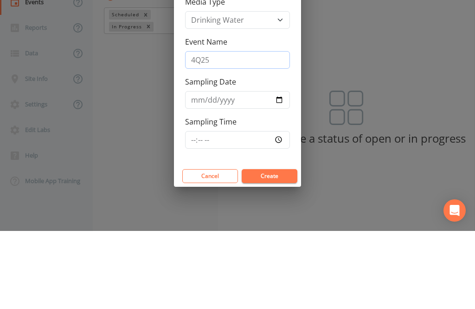
type input "4Q25"
click at [214, 169] on input "Sampling Date" at bounding box center [237, 178] width 105 height 18
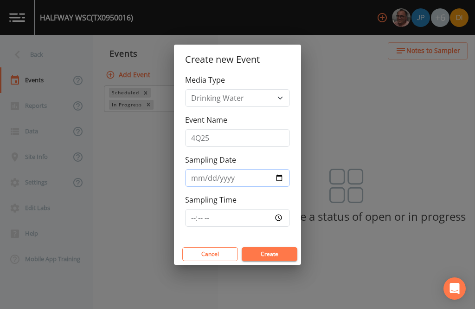
type input "[DATE]"
click at [274, 220] on input "Sampling Time" at bounding box center [237, 218] width 105 height 18
type input "13:00"
click at [278, 254] on button "Create" at bounding box center [270, 254] width 56 height 14
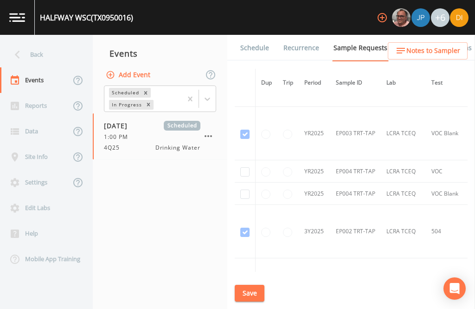
scroll to position [1378, 0]
click at [245, 168] on input "checkbox" at bounding box center [244, 172] width 9 height 9
checkbox input "true"
click at [247, 190] on input "checkbox" at bounding box center [244, 194] width 9 height 9
checkbox input "true"
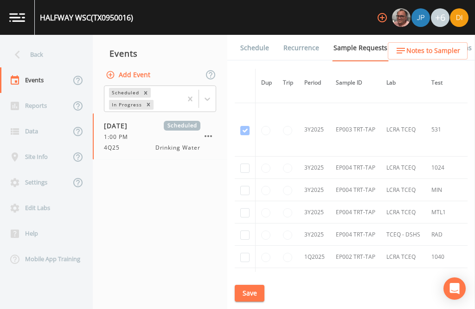
scroll to position [1801, 0]
click at [242, 162] on input "checkbox" at bounding box center [244, 166] width 9 height 9
checkbox input "true"
click at [246, 185] on input "checkbox" at bounding box center [244, 189] width 9 height 9
checkbox input "true"
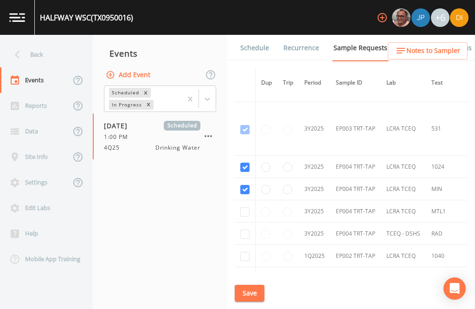
click at [241, 207] on input "checkbox" at bounding box center [244, 211] width 9 height 9
checkbox input "true"
click at [245, 229] on input "checkbox" at bounding box center [244, 233] width 9 height 9
checkbox input "true"
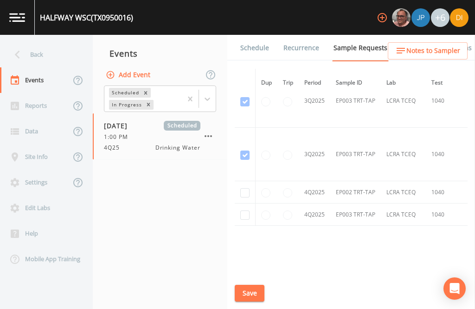
scroll to position [2206, 0]
click at [249, 189] on input "checkbox" at bounding box center [244, 193] width 9 height 9
checkbox input "true"
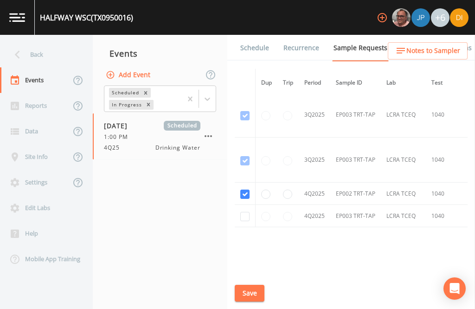
click at [244, 212] on input "checkbox" at bounding box center [244, 216] width 9 height 9
checkbox input "true"
click at [254, 290] on button "Save" at bounding box center [250, 293] width 30 height 17
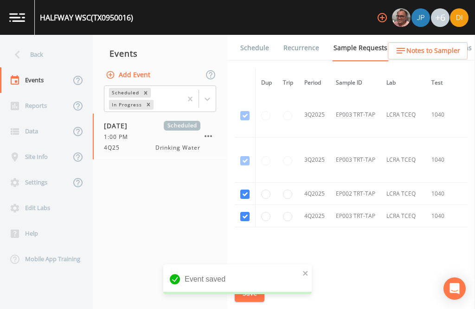
click at [260, 35] on link "Schedule" at bounding box center [255, 48] width 32 height 26
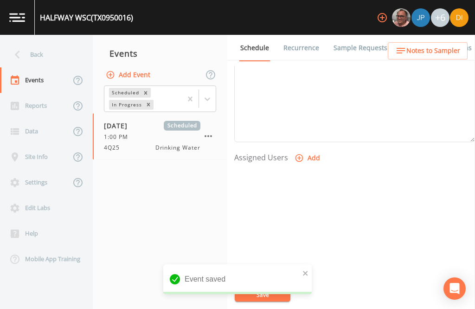
click at [308, 149] on button "Add" at bounding box center [308, 157] width 31 height 17
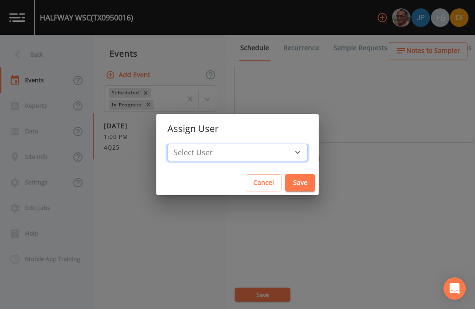
click at [271, 151] on select "Select User [PERSON_NAME] [PERSON_NAME] [PERSON_NAME] [PERSON_NAME] [PERSON_NAM…" at bounding box center [238, 152] width 140 height 18
select select "344ec927-06d4-4db1-b173-80838cd52a46"
click at [285, 182] on button "Save" at bounding box center [300, 182] width 30 height 17
select select
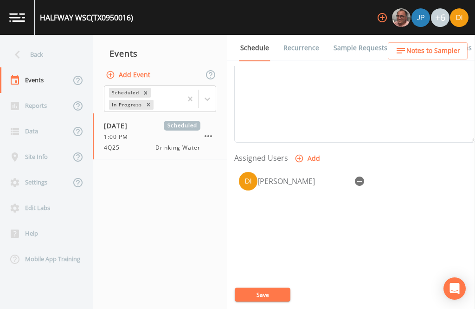
click at [271, 294] on button "Save" at bounding box center [263, 294] width 56 height 14
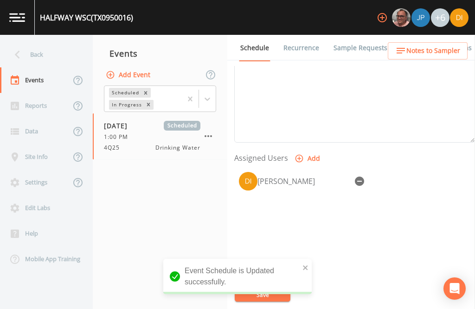
click at [41, 42] on div "Back" at bounding box center [42, 55] width 84 height 26
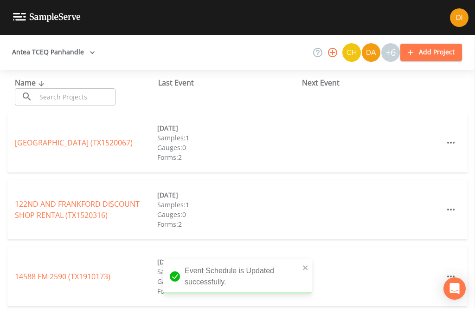
click at [87, 88] on input "text" at bounding box center [75, 96] width 79 height 17
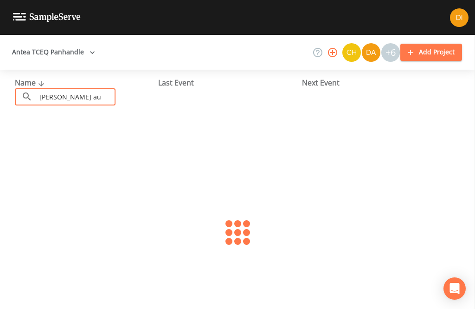
type input "[PERSON_NAME] aut"
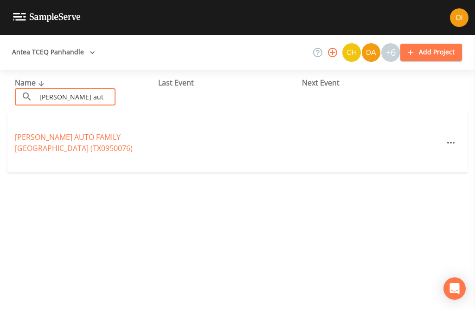
click at [118, 132] on link "[PERSON_NAME] AUTO FAMILY [GEOGRAPHIC_DATA] (TX0950076)" at bounding box center [74, 142] width 118 height 21
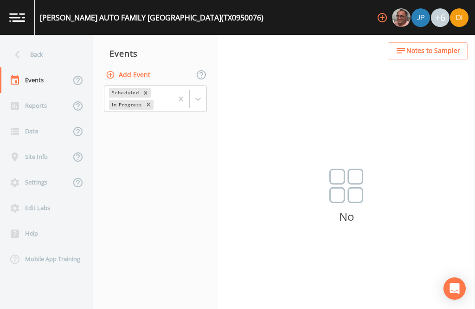
click at [147, 66] on button "Add Event" at bounding box center [129, 74] width 50 height 17
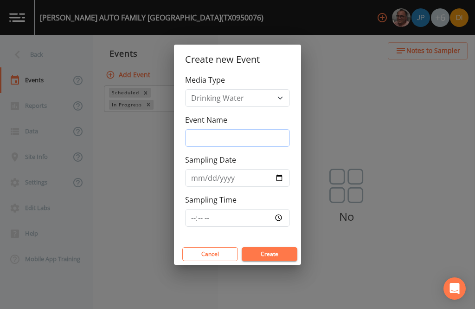
click at [255, 136] on input "Event Name" at bounding box center [237, 138] width 105 height 18
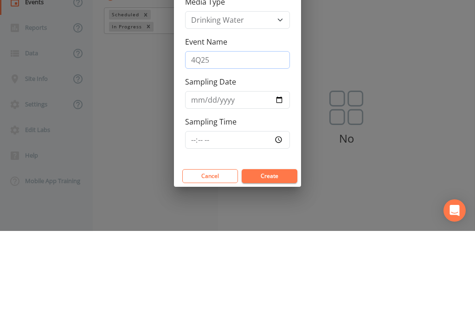
type input "4Q25"
click at [254, 169] on input "Sampling Date" at bounding box center [237, 178] width 105 height 18
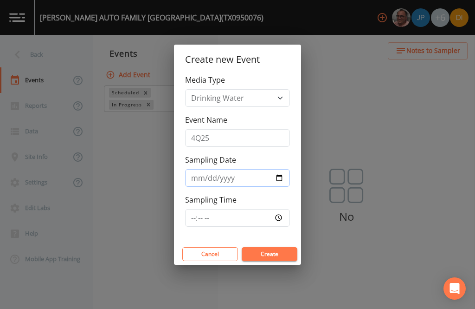
type input "[DATE]"
click at [270, 217] on input "Sampling Time" at bounding box center [237, 218] width 105 height 18
type input "14:00"
click at [273, 252] on button "Create" at bounding box center [270, 254] width 56 height 14
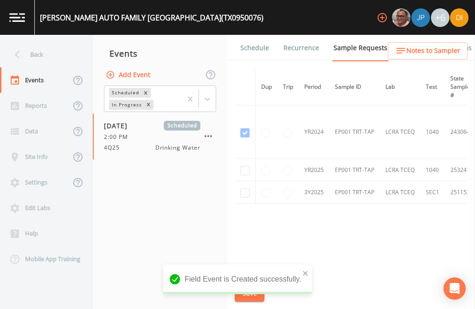
click at [247, 166] on input "checkbox" at bounding box center [244, 170] width 9 height 9
checkbox input "true"
click at [246, 188] on input "checkbox" at bounding box center [244, 192] width 9 height 9
checkbox input "true"
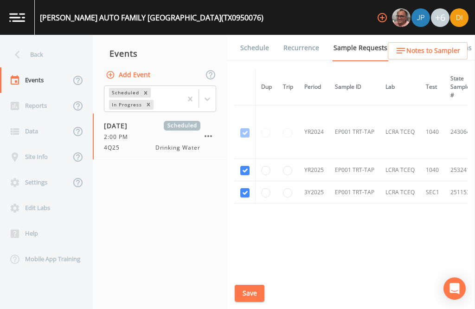
click at [253, 292] on button "Save" at bounding box center [250, 293] width 30 height 17
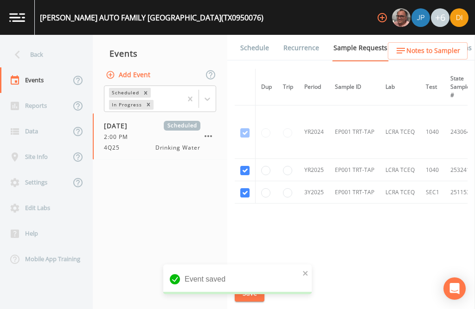
click at [259, 35] on link "Schedule" at bounding box center [255, 48] width 32 height 26
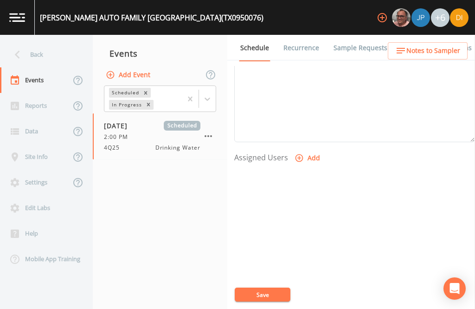
scroll to position [316, 0]
click at [312, 150] on button "Add" at bounding box center [308, 158] width 31 height 17
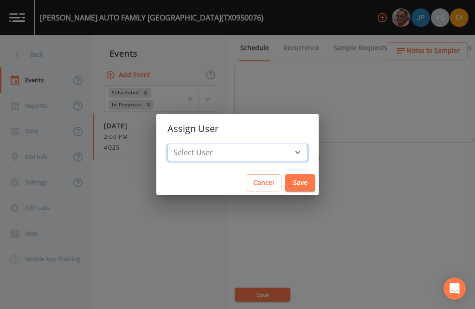
click at [271, 150] on select "Select User [PERSON_NAME] [PERSON_NAME] [PERSON_NAME] [PERSON_NAME] [PERSON_NAM…" at bounding box center [238, 152] width 140 height 18
select select "344ec927-06d4-4db1-b173-80838cd52a46"
click at [285, 184] on button "Save" at bounding box center [300, 182] width 30 height 17
select select
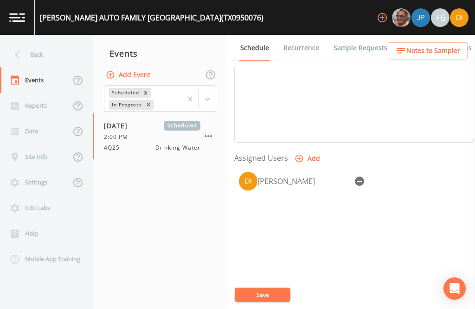
click at [272, 294] on button "Save" at bounding box center [263, 294] width 56 height 14
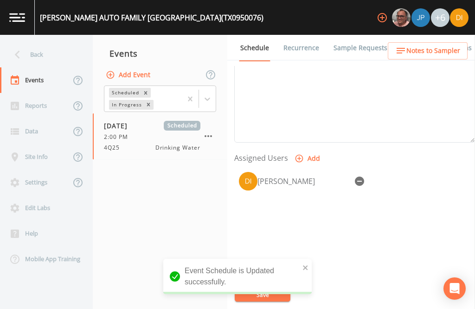
click at [58, 42] on div "Back" at bounding box center [42, 55] width 84 height 26
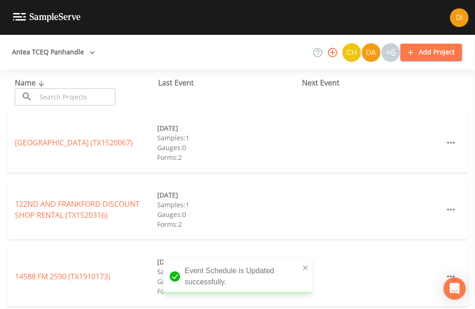
click at [67, 88] on input "text" at bounding box center [75, 96] width 79 height 17
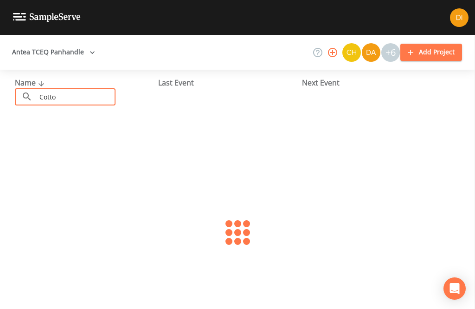
type input "Cotton"
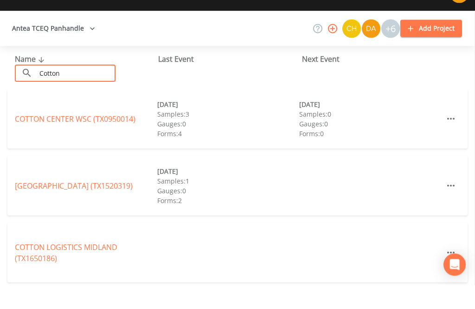
click at [127, 137] on link "[GEOGRAPHIC_DATA] (TX0950014)" at bounding box center [75, 142] width 121 height 10
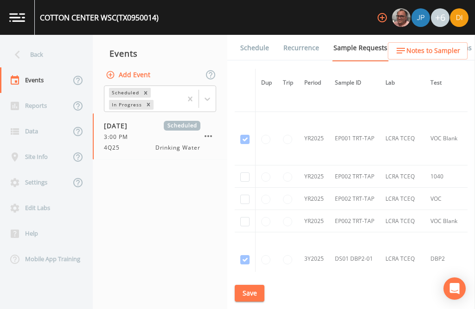
scroll to position [946, 0]
click at [246, 217] on input "checkbox" at bounding box center [244, 221] width 9 height 9
checkbox input "true"
click at [244, 195] on input "checkbox" at bounding box center [244, 199] width 9 height 9
checkbox input "true"
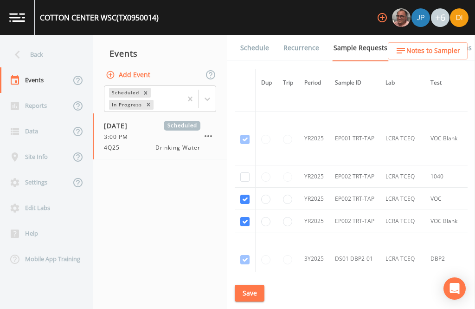
click at [245, 172] on input "checkbox" at bounding box center [244, 176] width 9 height 9
checkbox input "true"
click at [250, 292] on button "Save" at bounding box center [250, 293] width 30 height 17
click at [261, 35] on link "Schedule" at bounding box center [255, 48] width 32 height 26
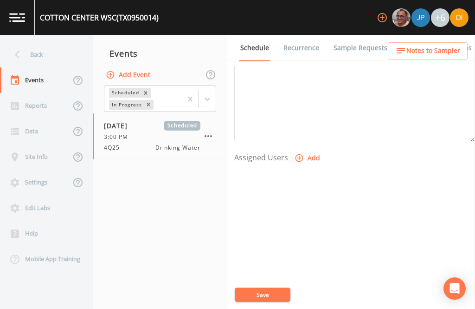
click at [306, 149] on button "Add" at bounding box center [308, 157] width 31 height 17
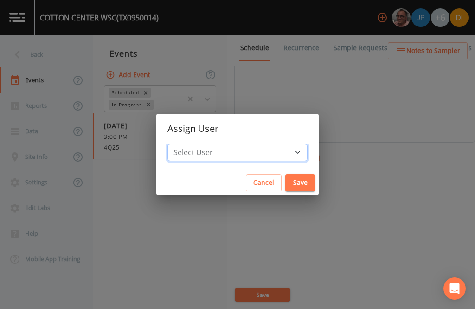
click at [266, 152] on select "Select User [PERSON_NAME] [PERSON_NAME] [PERSON_NAME] [PERSON_NAME] [PERSON_NAM…" at bounding box center [238, 152] width 140 height 18
select select "344ec927-06d4-4db1-b173-80838cd52a46"
click at [285, 185] on button "Save" at bounding box center [300, 182] width 30 height 17
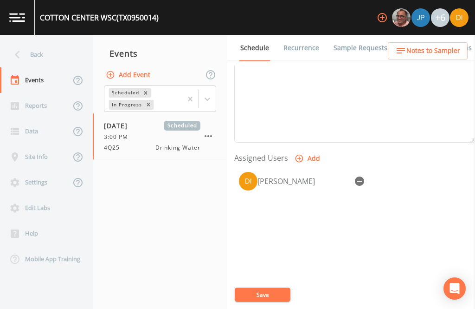
select select
click at [270, 292] on button "Save" at bounding box center [263, 294] width 56 height 14
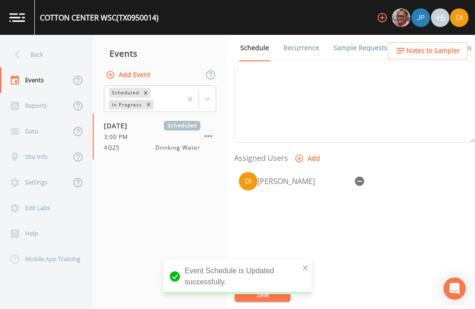
click at [39, 42] on div "Back" at bounding box center [42, 55] width 84 height 26
